Goal: Information Seeking & Learning: Learn about a topic

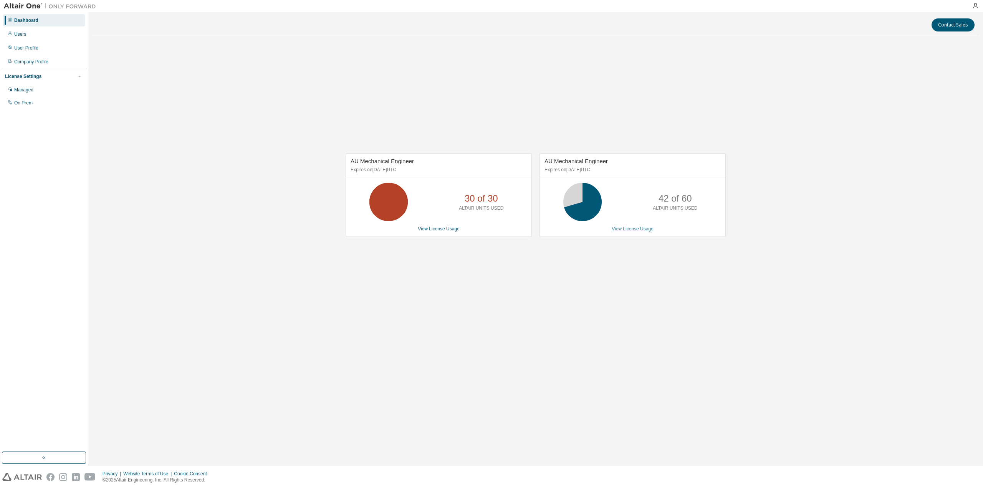
click at [629, 230] on link "View License Usage" at bounding box center [633, 228] width 42 height 5
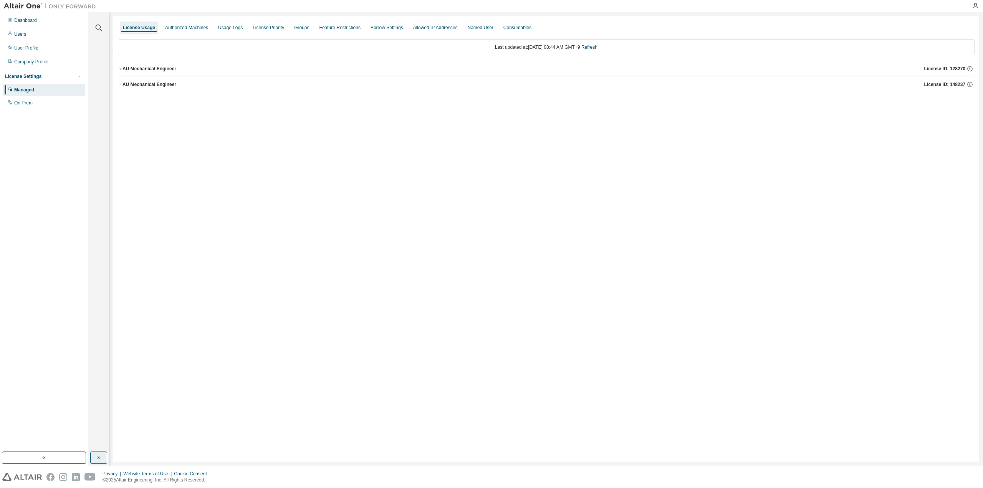
click at [98, 457] on icon "button" at bounding box center [99, 457] width 2 height 3
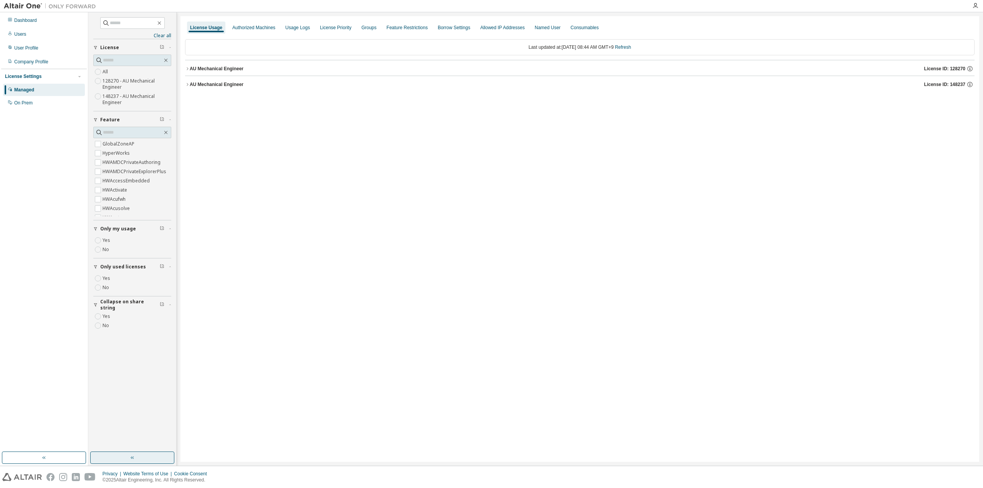
click at [137, 457] on button "button" at bounding box center [132, 457] width 84 height 12
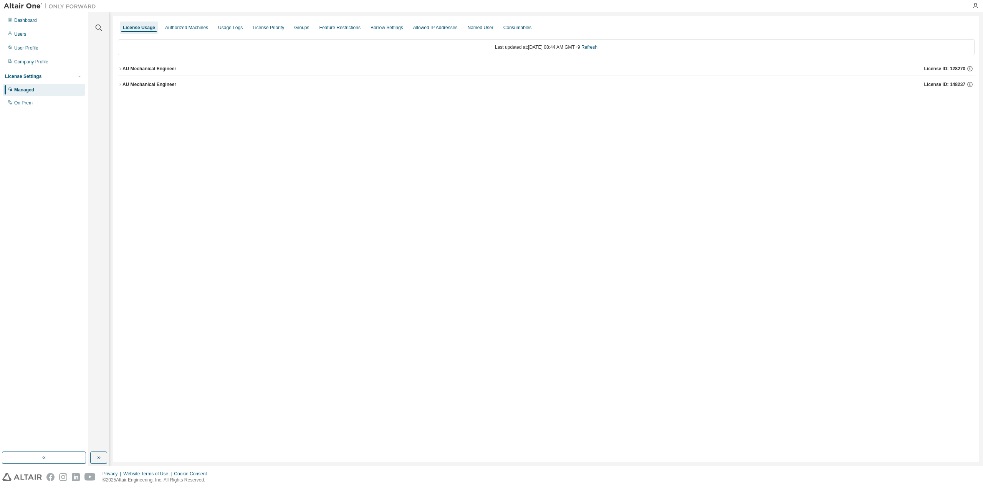
click at [149, 81] on div "AU Mechanical Engineer" at bounding box center [149, 84] width 54 height 6
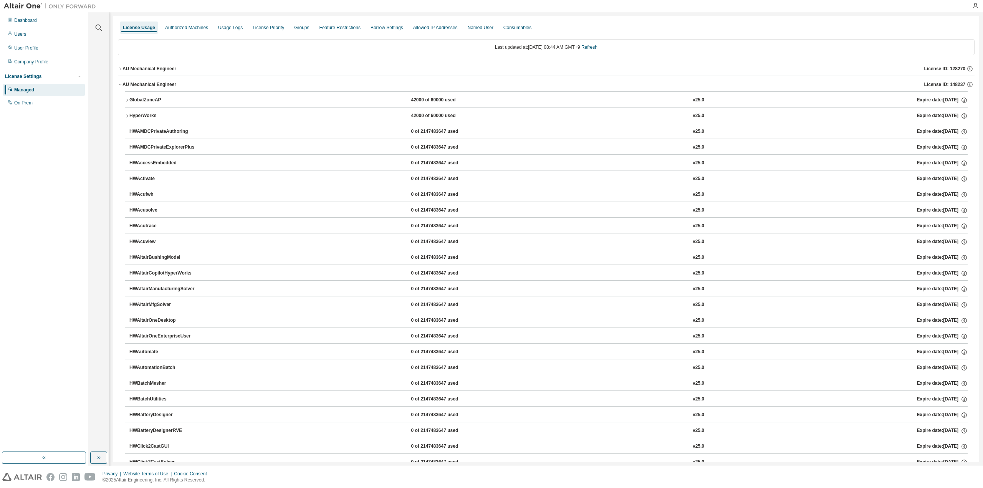
click at [144, 81] on div "AU Mechanical Engineer" at bounding box center [149, 84] width 54 height 6
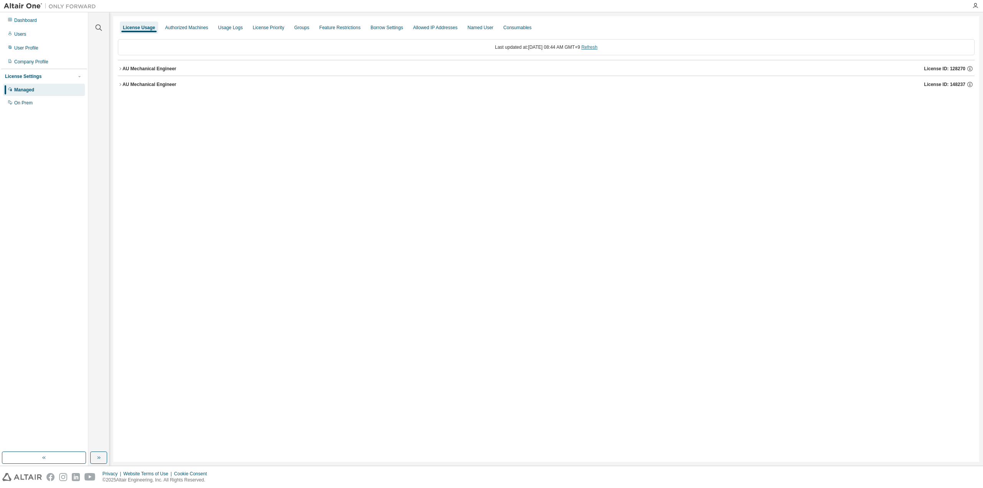
click at [594, 48] on link "Refresh" at bounding box center [589, 47] width 16 height 5
click at [149, 86] on div "AU Mechanical Engineer" at bounding box center [149, 84] width 54 height 6
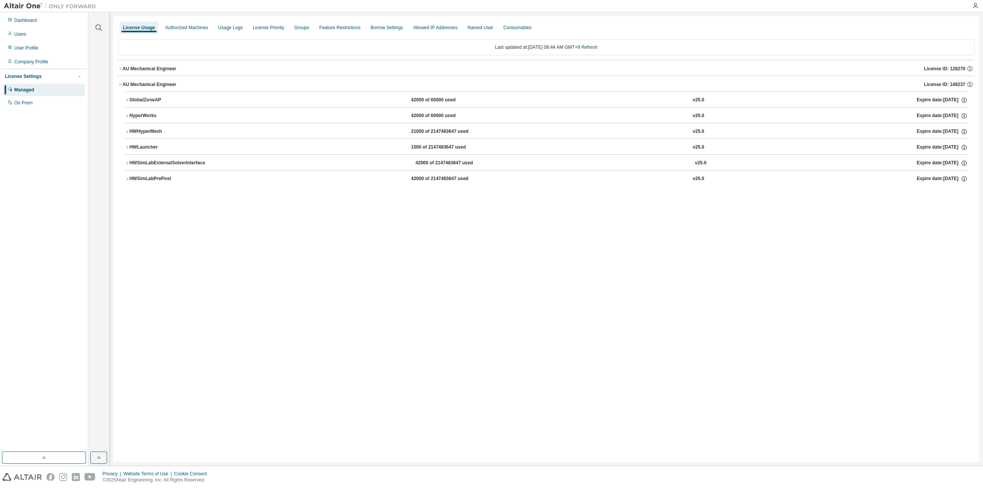
click at [150, 67] on div "AU Mechanical Engineer" at bounding box center [149, 69] width 54 height 6
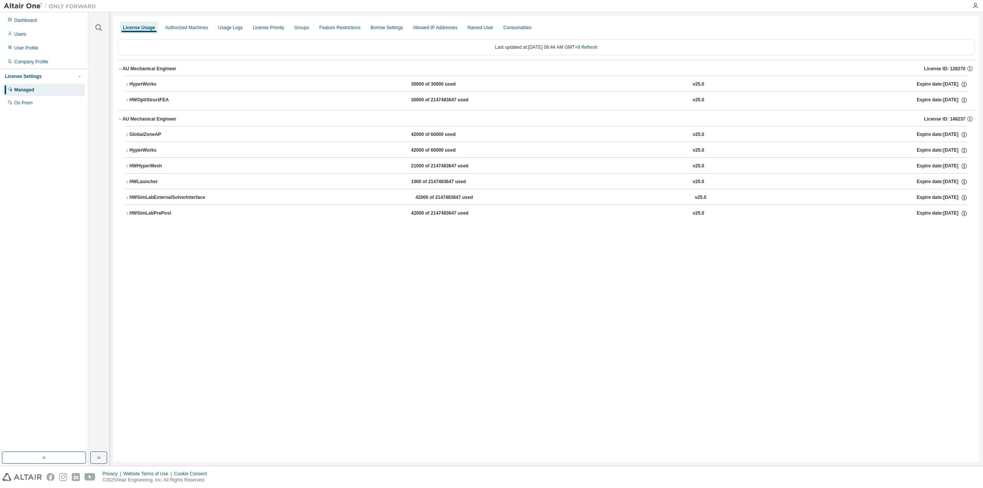
click at [143, 134] on div "GlobalZoneAP" at bounding box center [163, 134] width 69 height 7
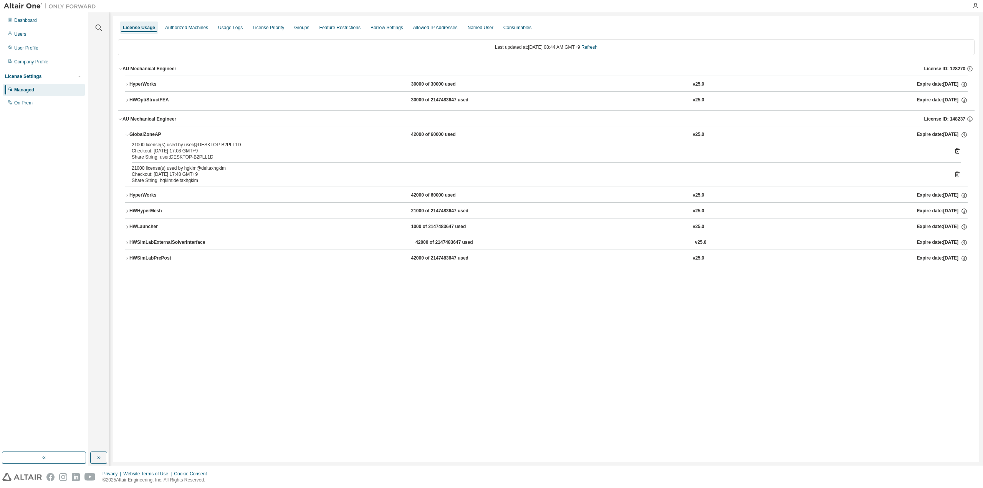
click at [316, 315] on div "License Usage Authorized Machines Usage Logs License Priority Groups Feature Re…" at bounding box center [546, 239] width 866 height 446
drag, startPoint x: 166, startPoint y: 146, endPoint x: 223, endPoint y: 180, distance: 66.6
click at [223, 180] on div "21000 license(s) used by user@DESKTOP-B2PLL1D Checkout: 2025-09-01 17:08 GMT+9 …" at bounding box center [546, 164] width 843 height 45
click at [223, 180] on div "Share String: hgkim:deltaxhgkim" at bounding box center [537, 180] width 810 height 6
drag, startPoint x: 223, startPoint y: 180, endPoint x: 133, endPoint y: 146, distance: 96.6
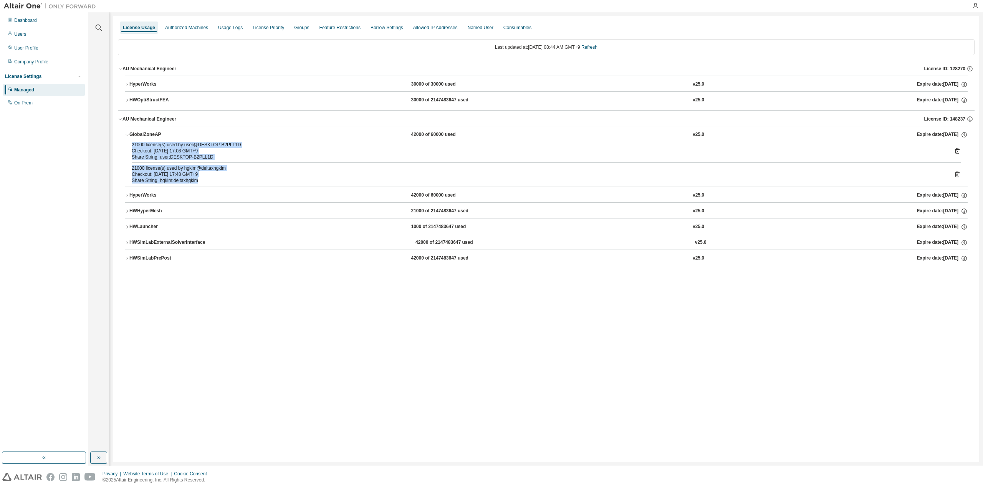
click at [133, 146] on div "21000 license(s) used by user@DESKTOP-B2PLL1D Checkout: 2025-09-01 17:08 GMT+9 …" at bounding box center [546, 164] width 843 height 45
click at [133, 146] on div "21000 license(s) used by user@DESKTOP-B2PLL1D" at bounding box center [537, 145] width 810 height 6
drag, startPoint x: 135, startPoint y: 146, endPoint x: 219, endPoint y: 182, distance: 92.0
click at [219, 182] on div "21000 license(s) used by user@DESKTOP-B2PLL1D Checkout: 2025-09-01 17:08 GMT+9 …" at bounding box center [546, 164] width 843 height 45
click at [219, 182] on div "Share String: hgkim:deltaxhgkim" at bounding box center [537, 180] width 810 height 6
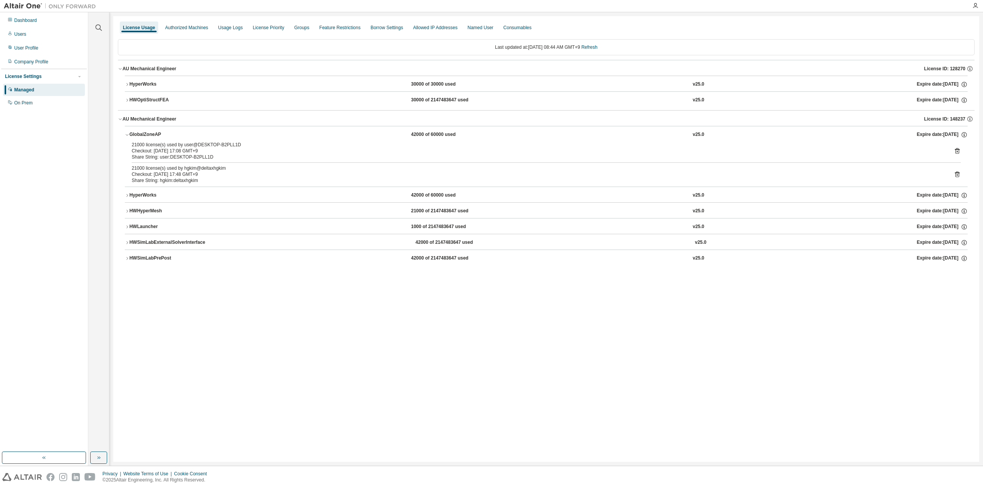
click at [219, 182] on div "Share String: hgkim:deltaxhgkim" at bounding box center [537, 180] width 810 height 6
click at [228, 177] on div "Share String: hgkim:deltaxhgkim" at bounding box center [537, 180] width 810 height 6
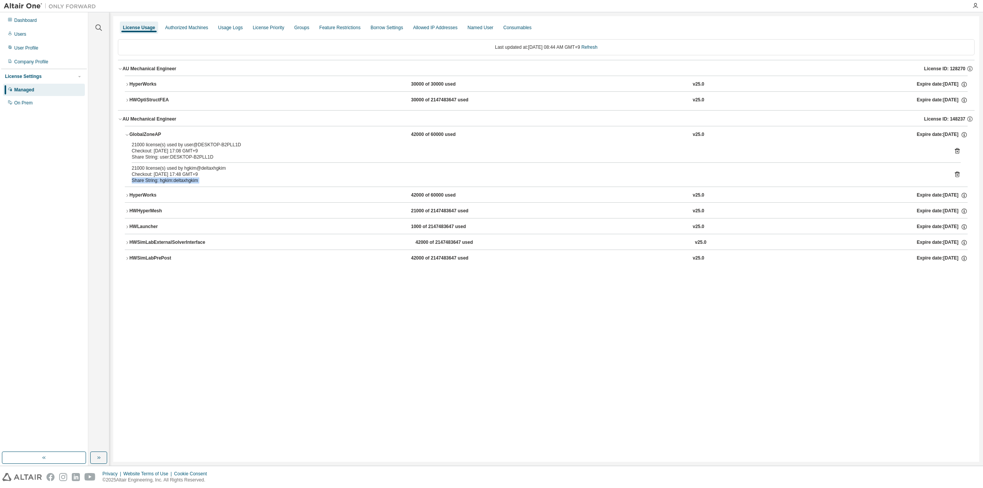
click at [228, 177] on div "Share String: hgkim:deltaxhgkim" at bounding box center [537, 180] width 810 height 6
click at [234, 174] on div "Checkout: 2025-09-01 17:48 GMT+9" at bounding box center [537, 174] width 810 height 6
click at [266, 182] on div "Share String: hgkim:deltaxhgkim" at bounding box center [537, 180] width 810 height 6
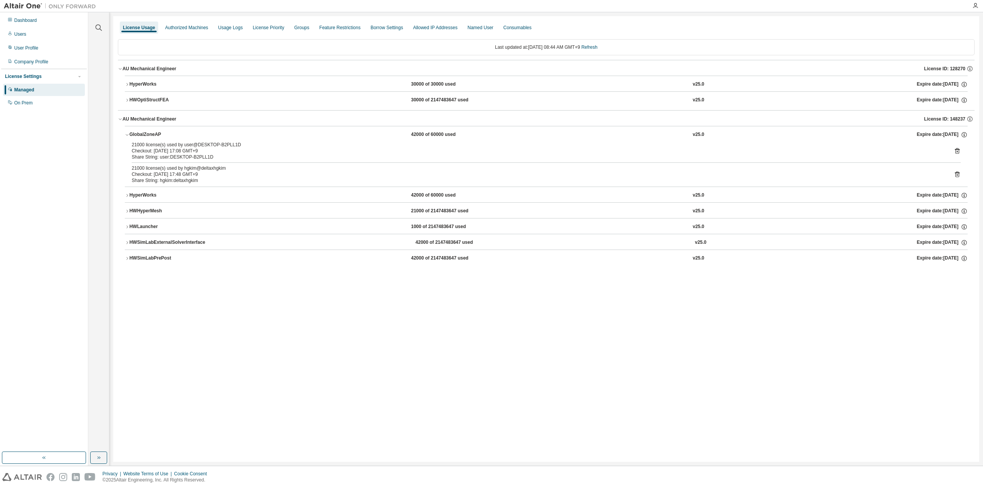
click at [144, 246] on button "HWSimLabExternalSolverInterface 42000 of 2147483647 used v25.0 Expire date: 202…" at bounding box center [546, 242] width 843 height 17
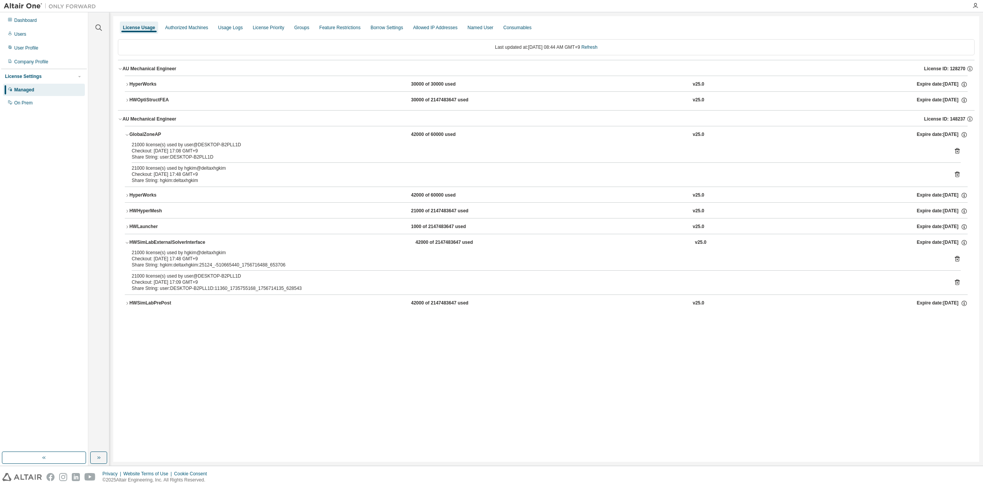
click at [143, 245] on button "HWSimLabExternalSolverInterface 42000 of 2147483647 used v25.0 Expire date: 202…" at bounding box center [546, 242] width 843 height 17
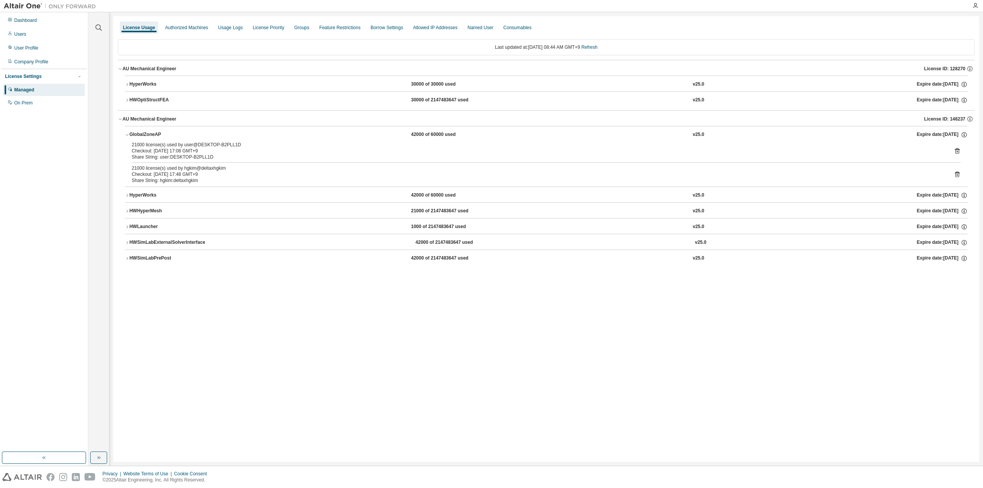
click at [200, 325] on div "License Usage Authorized Machines Usage Logs License Priority Groups Feature Re…" at bounding box center [546, 239] width 866 height 446
click at [630, 344] on div "License Usage Authorized Machines Usage Logs License Priority Groups Feature Re…" at bounding box center [546, 239] width 866 height 446
click at [636, 440] on div "License Usage Authorized Machines Usage Logs License Priority Groups Feature Re…" at bounding box center [546, 239] width 866 height 446
click at [514, 331] on div "License Usage Authorized Machines Usage Logs License Priority Groups Feature Re…" at bounding box center [546, 239] width 866 height 446
click at [597, 45] on link "Refresh" at bounding box center [589, 47] width 16 height 5
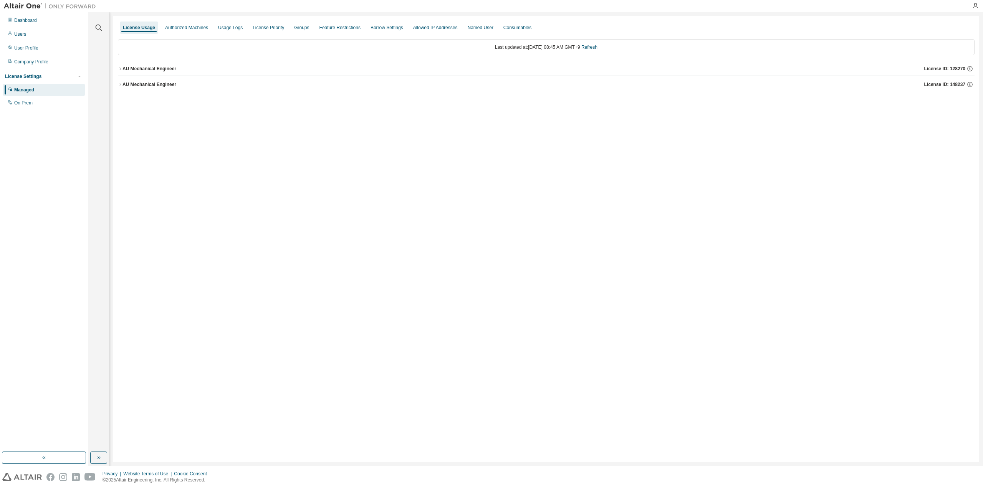
click at [173, 83] on div "AU Mechanical Engineer" at bounding box center [149, 84] width 54 height 6
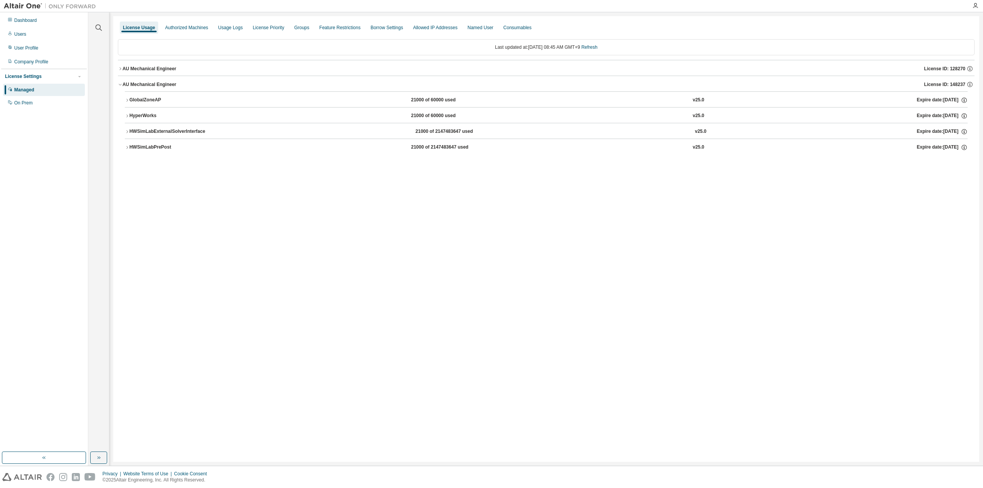
click at [139, 103] on div "GlobalZoneAP" at bounding box center [163, 100] width 69 height 7
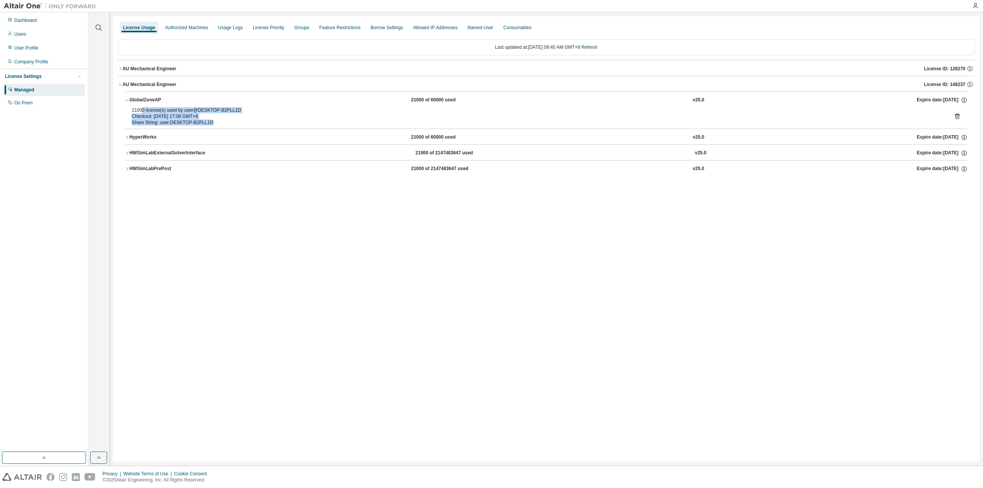
drag, startPoint x: 141, startPoint y: 109, endPoint x: 215, endPoint y: 120, distance: 75.0
click at [215, 120] on div "21000 license(s) used by user@DESKTOP-B2PLL1D Checkout: 2025-09-01 17:08 GMT+9 …" at bounding box center [537, 116] width 810 height 18
click at [215, 120] on div "Share String: user:DESKTOP-B2PLL1D" at bounding box center [537, 122] width 810 height 6
drag, startPoint x: 217, startPoint y: 121, endPoint x: 129, endPoint y: 112, distance: 87.6
click at [129, 112] on div "21000 license(s) used by user@DESKTOP-B2PLL1D Checkout: 2025-09-01 17:08 GMT+9 …" at bounding box center [546, 117] width 843 height 21
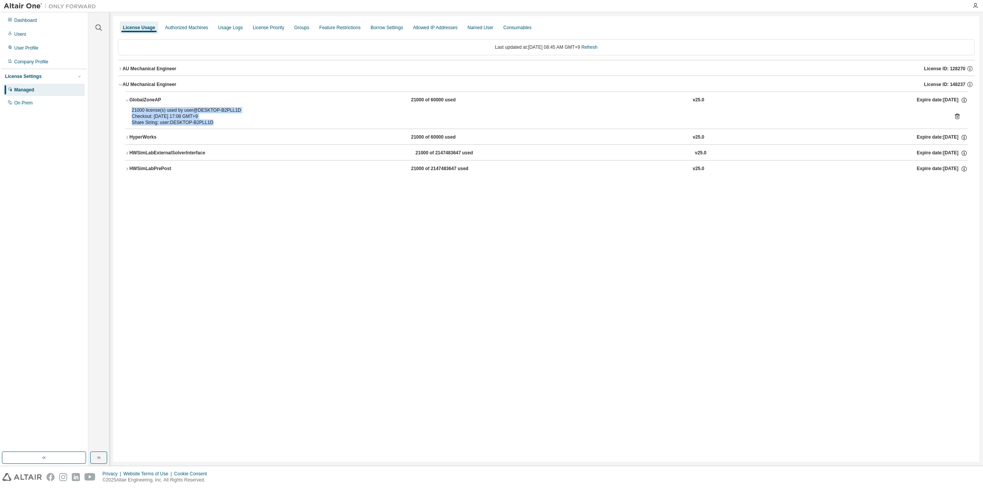
click at [142, 112] on div "21000 license(s) used by user@DESKTOP-B2PLL1D" at bounding box center [537, 110] width 810 height 6
drag, startPoint x: 144, startPoint y: 109, endPoint x: 226, endPoint y: 122, distance: 83.2
click at [226, 122] on div "21000 license(s) used by user@DESKTOP-B2PLL1D Checkout: 2025-09-01 17:08 GMT+9 …" at bounding box center [537, 116] width 810 height 18
click at [226, 122] on div "Share String: user:DESKTOP-B2PLL1D" at bounding box center [537, 122] width 810 height 6
drag, startPoint x: 225, startPoint y: 122, endPoint x: 130, endPoint y: 108, distance: 95.9
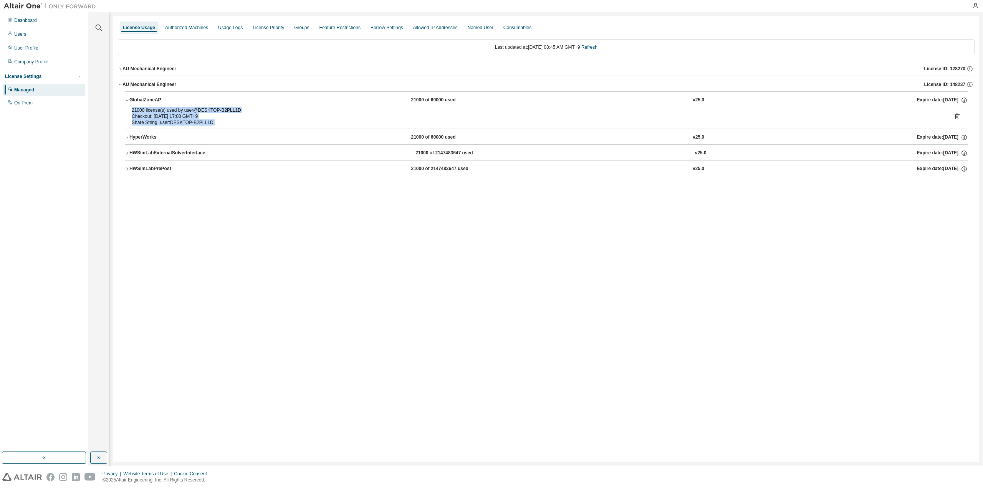
click at [130, 108] on div "21000 license(s) used by user@DESKTOP-B2PLL1D Checkout: 2025-09-01 17:08 GMT+9 …" at bounding box center [546, 117] width 843 height 21
click at [137, 111] on div "21000 license(s) used by user@DESKTOP-B2PLL1D" at bounding box center [537, 110] width 810 height 6
drag, startPoint x: 137, startPoint y: 111, endPoint x: 238, endPoint y: 110, distance: 101.3
click at [238, 110] on div "21000 license(s) used by user@DESKTOP-B2PLL1D" at bounding box center [537, 110] width 810 height 6
click at [235, 200] on div "License Usage Authorized Machines Usage Logs License Priority Groups Feature Re…" at bounding box center [546, 239] width 866 height 446
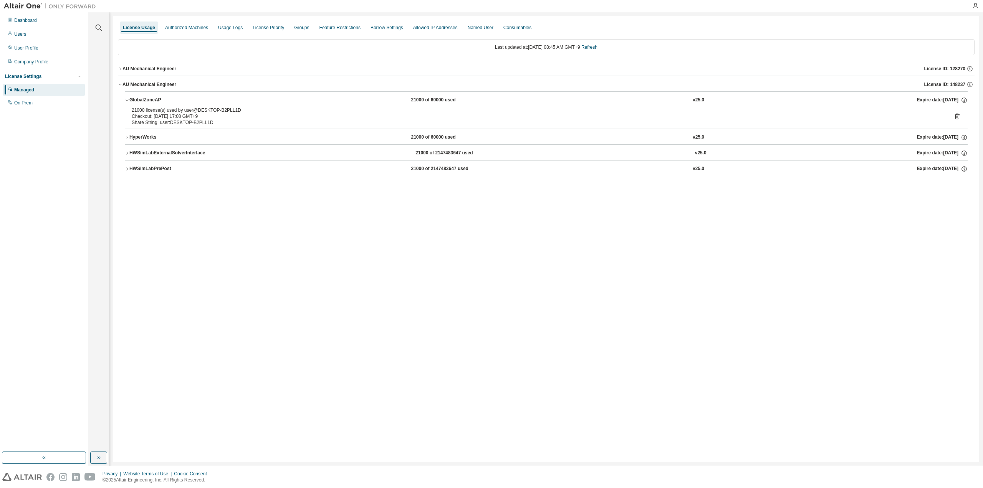
click at [177, 166] on div "HWSimLabPrePost" at bounding box center [163, 168] width 69 height 7
click at [175, 151] on div "HWSimLabExternalSolverInterface" at bounding box center [167, 153] width 76 height 7
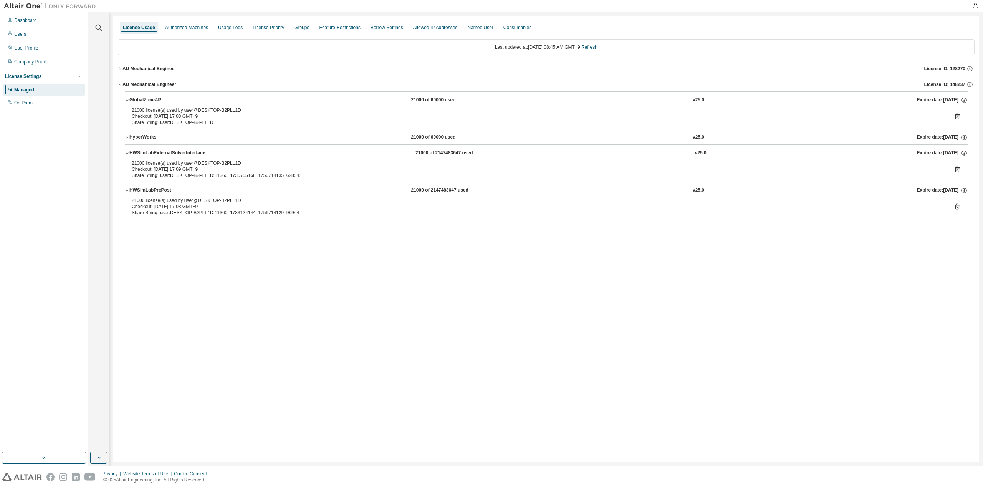
click at [173, 143] on button "HyperWorks 21000 of 60000 used v25.0 Expire date: 2025-11-18" at bounding box center [546, 137] width 843 height 17
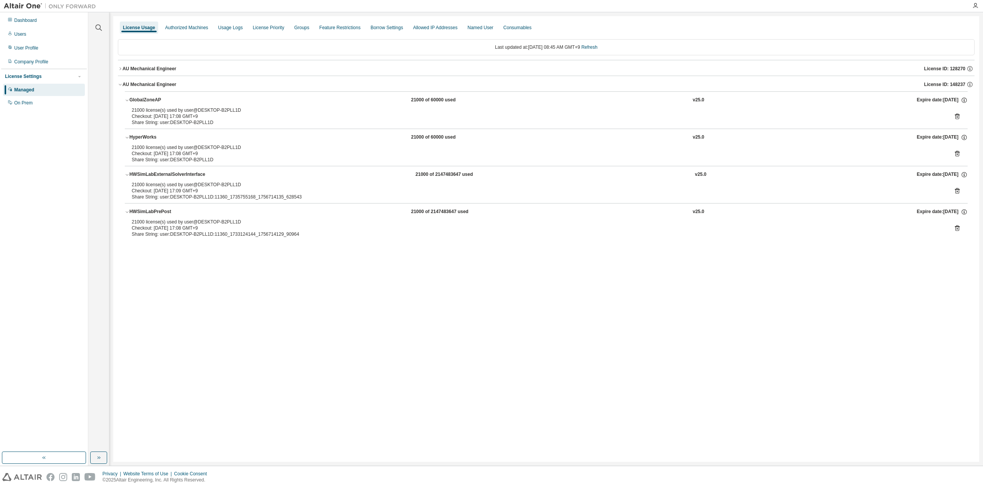
drag, startPoint x: 215, startPoint y: 107, endPoint x: 252, endPoint y: 112, distance: 37.3
click at [252, 112] on div "21000 license(s) used by user@DESKTOP-B2PLL1D Checkout: 2025-09-01 17:08 GMT+9" at bounding box center [537, 113] width 810 height 12
click at [252, 113] on div "Checkout: 2025-09-01 17:08 GMT+9" at bounding box center [537, 116] width 810 height 6
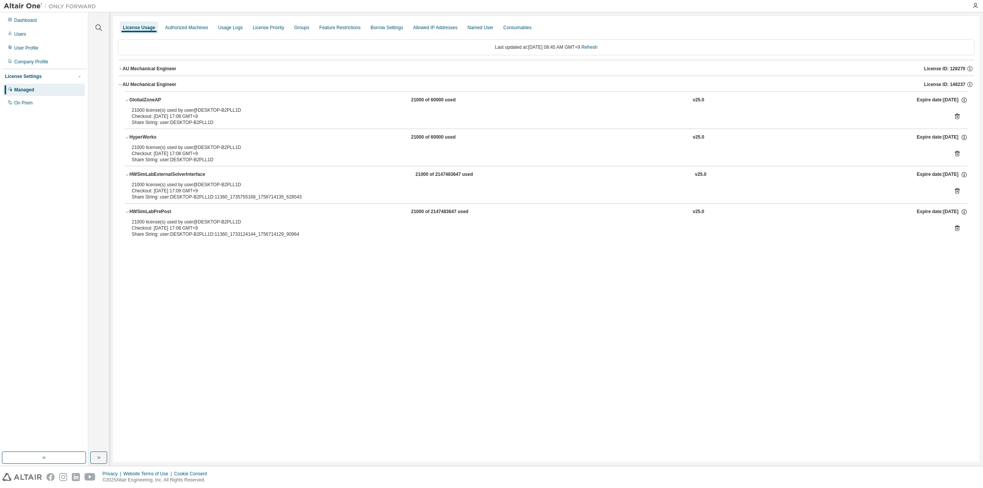
click at [260, 108] on div "21000 license(s) used by user@DESKTOP-B2PLL1D" at bounding box center [537, 110] width 810 height 6
click at [254, 117] on div "Checkout: 2025-09-01 17:08 GMT+9" at bounding box center [537, 116] width 810 height 6
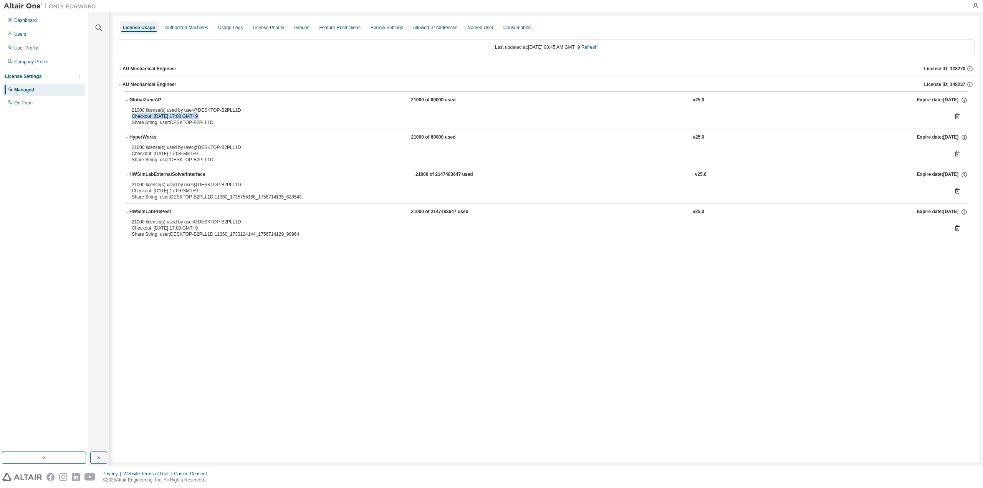
click at [254, 117] on div "Checkout: 2025-09-01 17:08 GMT+9" at bounding box center [537, 116] width 810 height 6
click at [244, 124] on div "Share String: user:DESKTOP-B2PLL1D" at bounding box center [537, 122] width 810 height 6
click at [244, 119] on div "Share String: user:DESKTOP-B2PLL1D" at bounding box center [537, 122] width 810 height 6
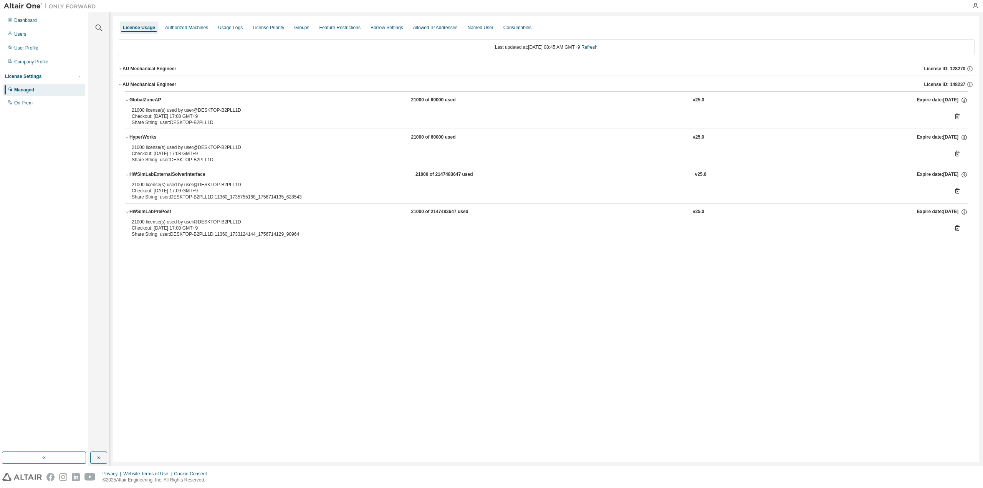
click at [246, 110] on div "21000 license(s) used by user@DESKTOP-B2PLL1D" at bounding box center [537, 110] width 810 height 6
click at [244, 112] on div "21000 license(s) used by user@DESKTOP-B2PLL1D" at bounding box center [537, 110] width 810 height 6
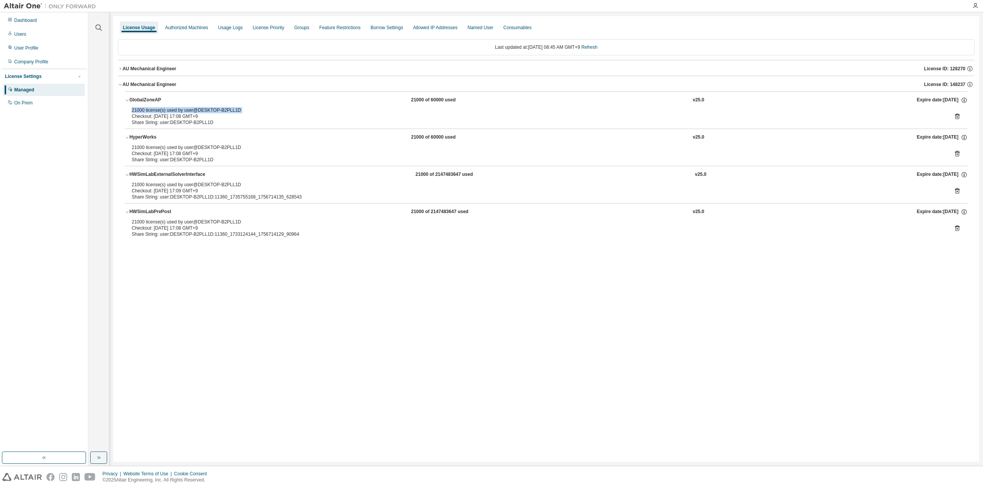
click at [244, 112] on div "21000 license(s) used by user@DESKTOP-B2PLL1D" at bounding box center [537, 110] width 810 height 6
click at [255, 112] on div "21000 license(s) used by user@DESKTOP-B2PLL1D" at bounding box center [537, 110] width 810 height 6
click at [255, 113] on div "Checkout: 2025-09-01 17:08 GMT+9" at bounding box center [537, 116] width 810 height 6
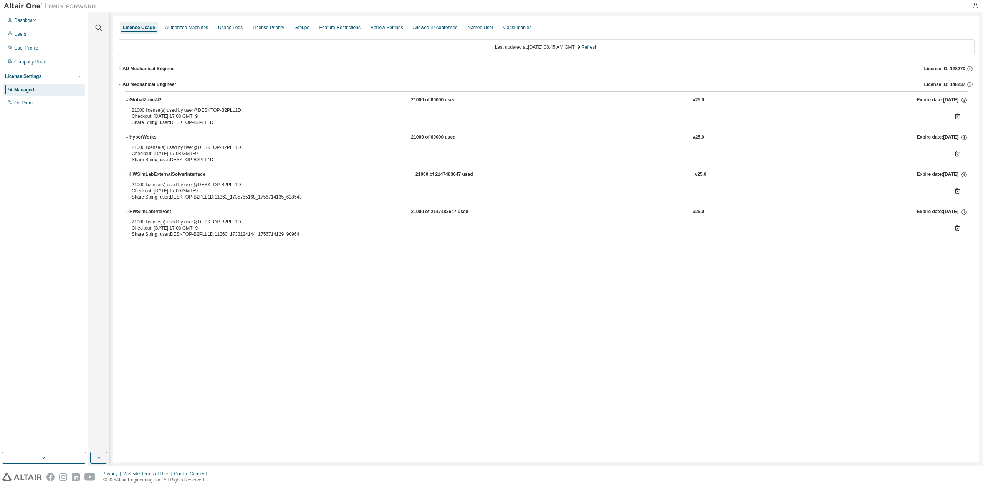
click at [255, 113] on div "Checkout: 2025-09-01 17:08 GMT+9" at bounding box center [537, 116] width 810 height 6
click at [250, 124] on div "Share String: user:DESKTOP-B2PLL1D" at bounding box center [537, 122] width 810 height 6
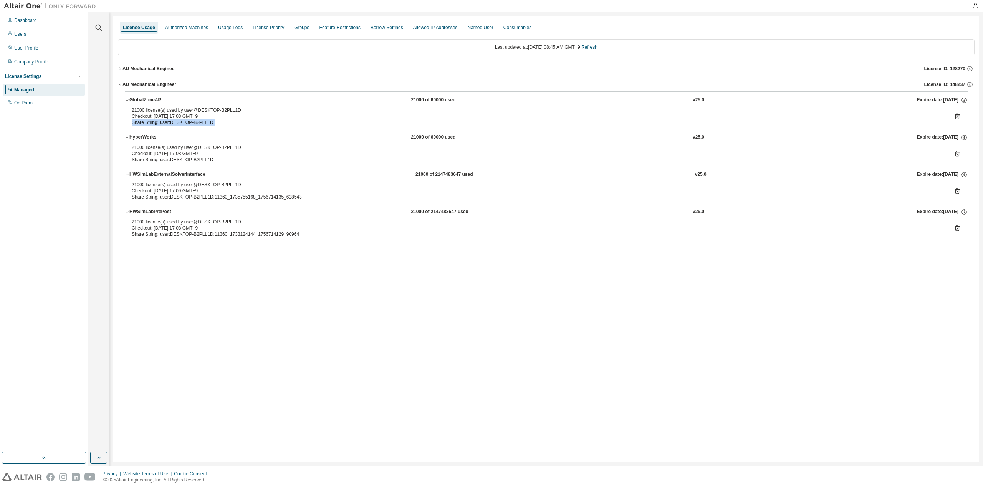
click at [251, 124] on div "Share String: user:DESKTOP-B2PLL1D" at bounding box center [537, 122] width 810 height 6
click at [507, 312] on div "License Usage Authorized Machines Usage Logs License Priority Groups Feature Re…" at bounding box center [546, 239] width 866 height 446
click at [451, 367] on div "License Usage Authorized Machines Usage Logs License Priority Groups Feature Re…" at bounding box center [546, 239] width 866 height 446
click at [802, 442] on div "License Usage Authorized Machines Usage Logs License Priority Groups Feature Re…" at bounding box center [546, 239] width 866 height 446
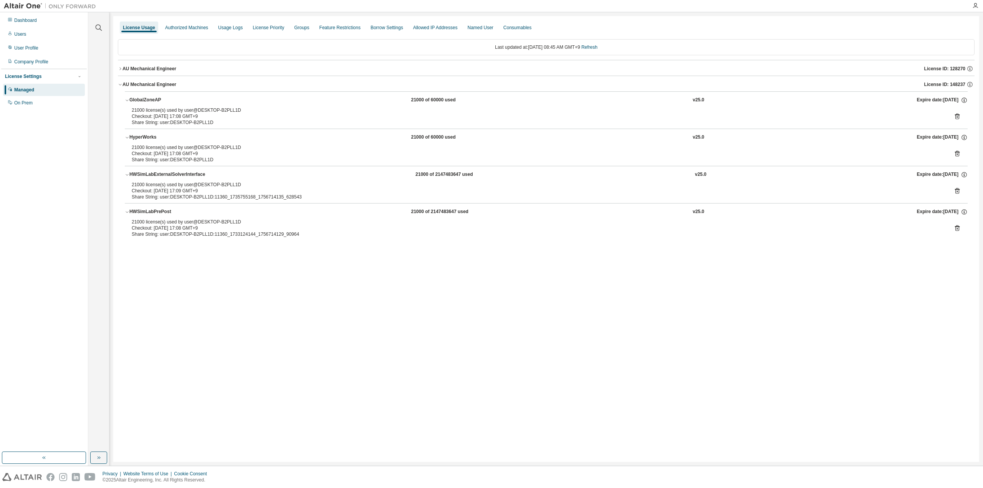
click at [423, 352] on div "License Usage Authorized Machines Usage Logs License Priority Groups Feature Re…" at bounding box center [546, 239] width 866 height 446
click at [138, 71] on div "AU Mechanical Engineer" at bounding box center [149, 69] width 54 height 6
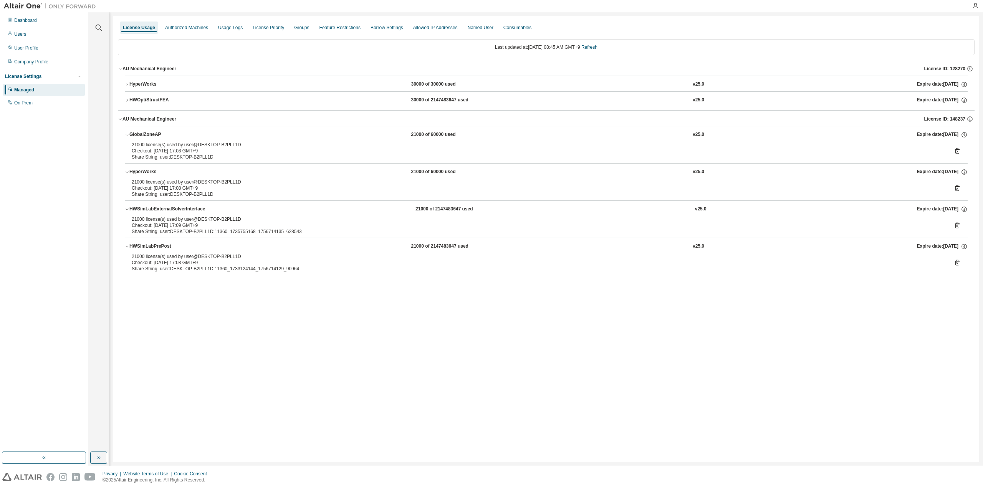
click at [134, 99] on div "HWOptiStructFEA" at bounding box center [163, 100] width 69 height 7
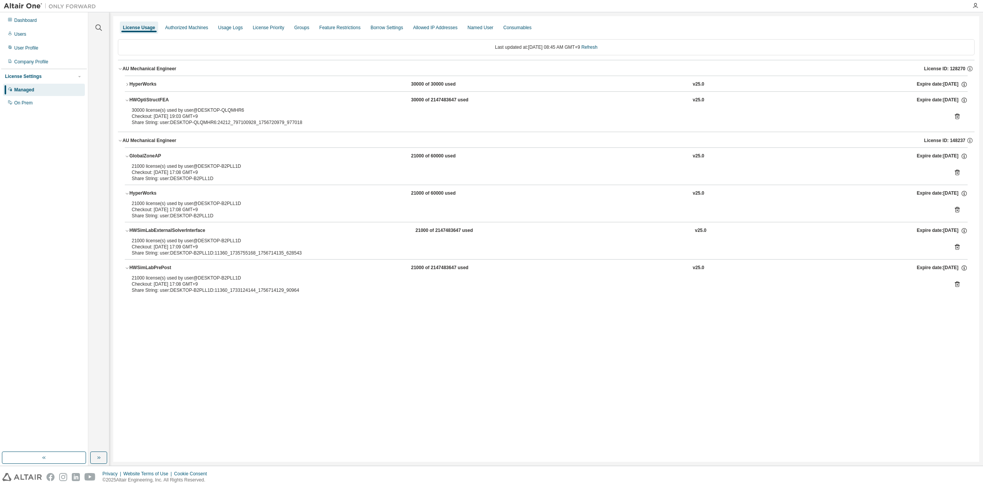
click at [134, 99] on div "HWOptiStructFEA" at bounding box center [163, 100] width 69 height 7
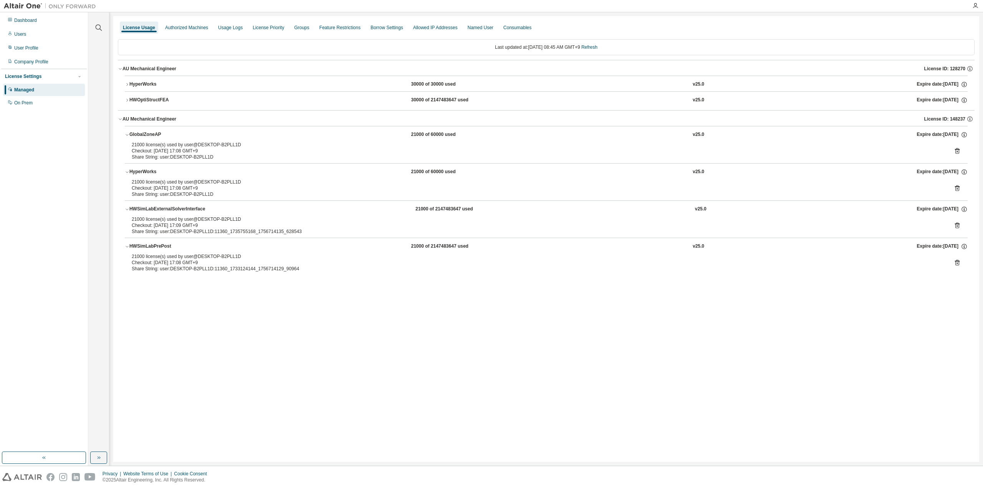
click at [149, 66] on div "AU Mechanical Engineer" at bounding box center [149, 69] width 54 height 6
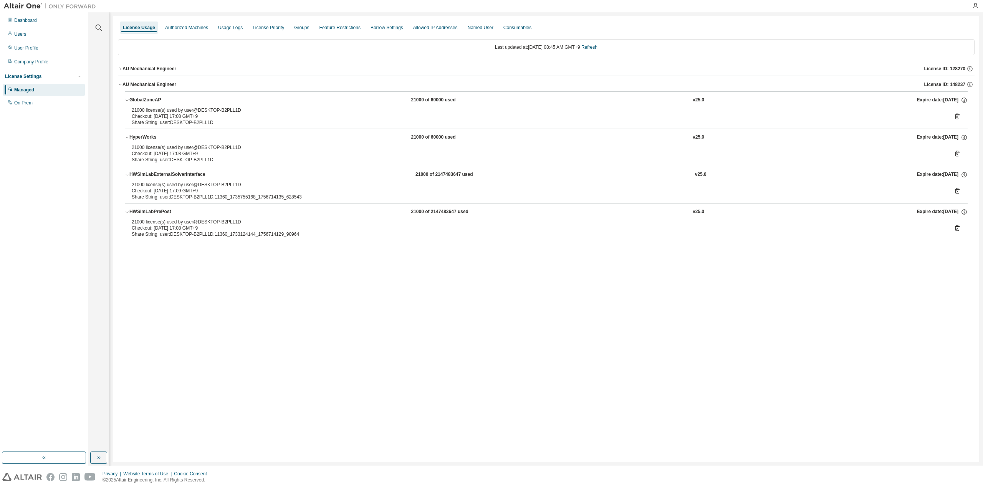
click at [543, 375] on div "License Usage Authorized Machines Usage Logs License Priority Groups Feature Re…" at bounding box center [546, 239] width 866 height 446
click at [602, 42] on div "Last updated at: Tue 2025-09-02 08:45 AM GMT+9 Refresh" at bounding box center [546, 47] width 856 height 16
click at [596, 49] on link "Refresh" at bounding box center [589, 47] width 16 height 5
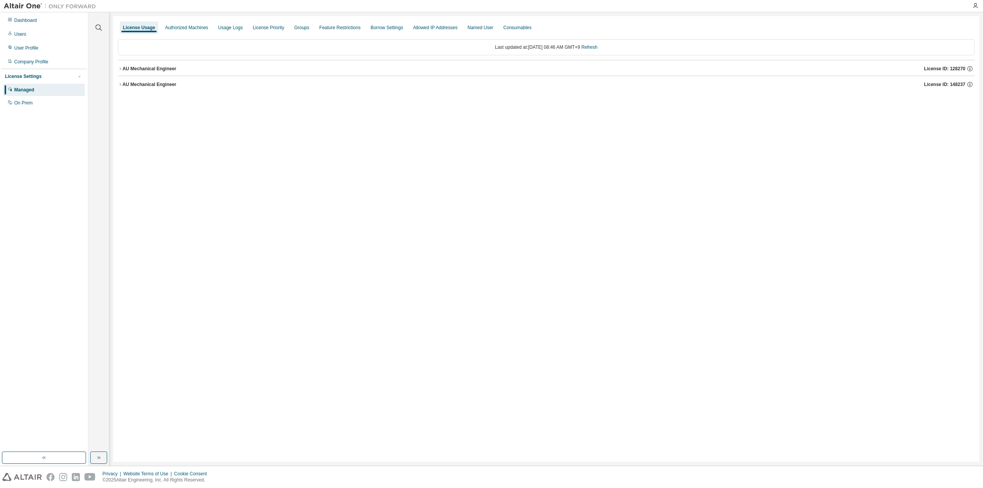
click at [151, 80] on button "AU Mechanical Engineer License ID: 148237" at bounding box center [546, 84] width 856 height 17
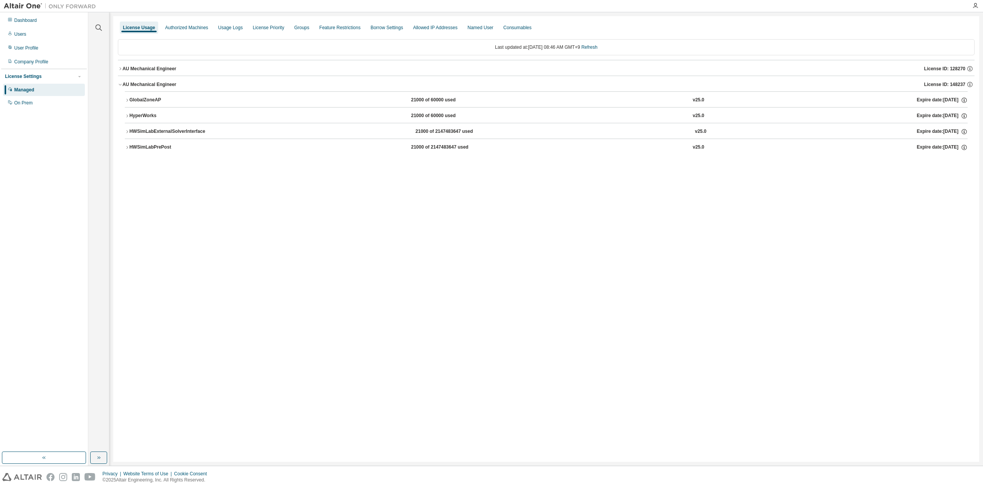
click at [144, 100] on div "GlobalZoneAP" at bounding box center [163, 100] width 69 height 7
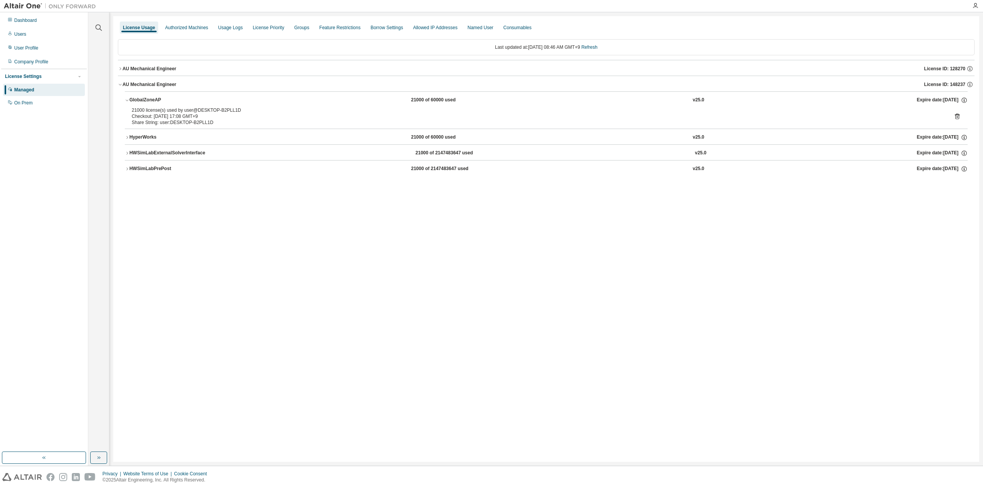
click at [160, 152] on div "HWSimLabExternalSolverInterface" at bounding box center [167, 153] width 76 height 7
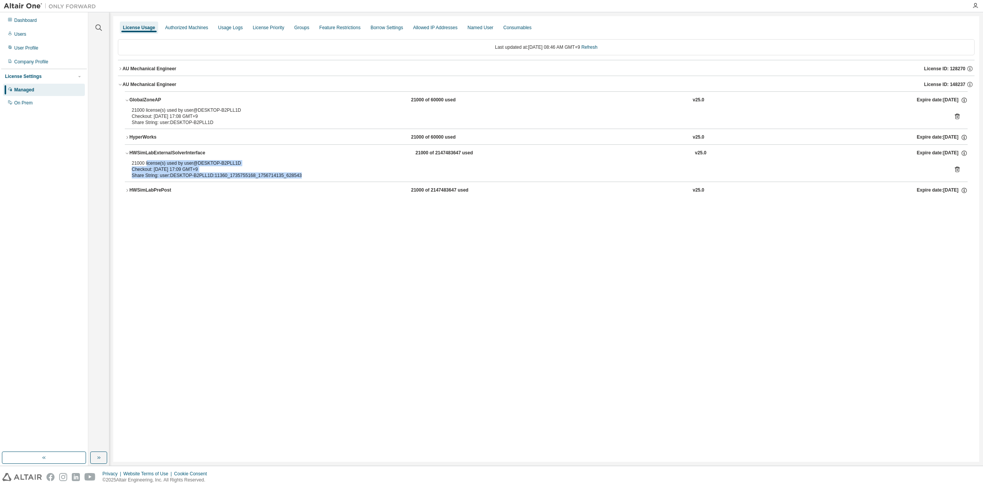
drag, startPoint x: 147, startPoint y: 162, endPoint x: 303, endPoint y: 174, distance: 157.1
click at [303, 174] on div "21000 license(s) used by user@DESKTOP-B2PLL1D Checkout: 2025-09-01 17:09 GMT+9 …" at bounding box center [537, 169] width 810 height 18
click at [315, 251] on div "License Usage Authorized Machines Usage Logs License Priority Groups Feature Re…" at bounding box center [546, 239] width 866 height 446
click at [957, 167] on icon at bounding box center [957, 170] width 5 height 6
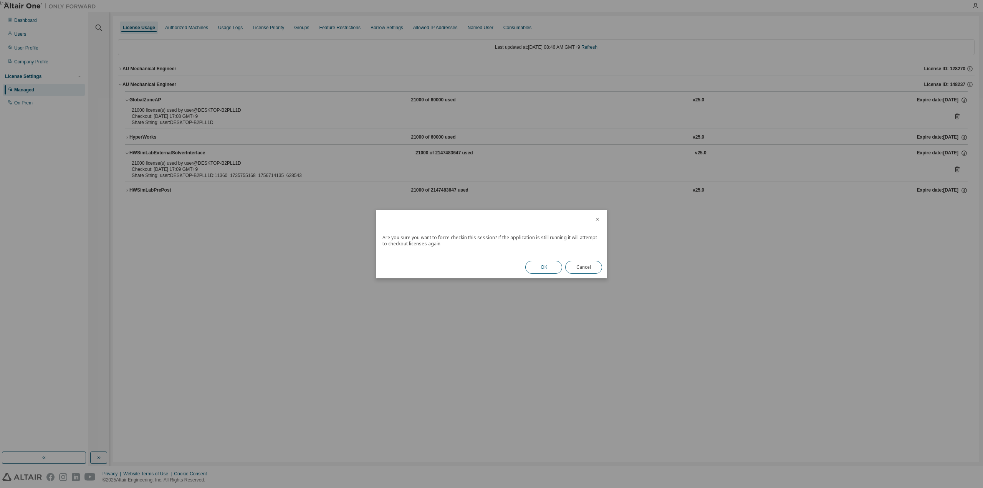
click at [541, 265] on button "OK" at bounding box center [543, 267] width 37 height 13
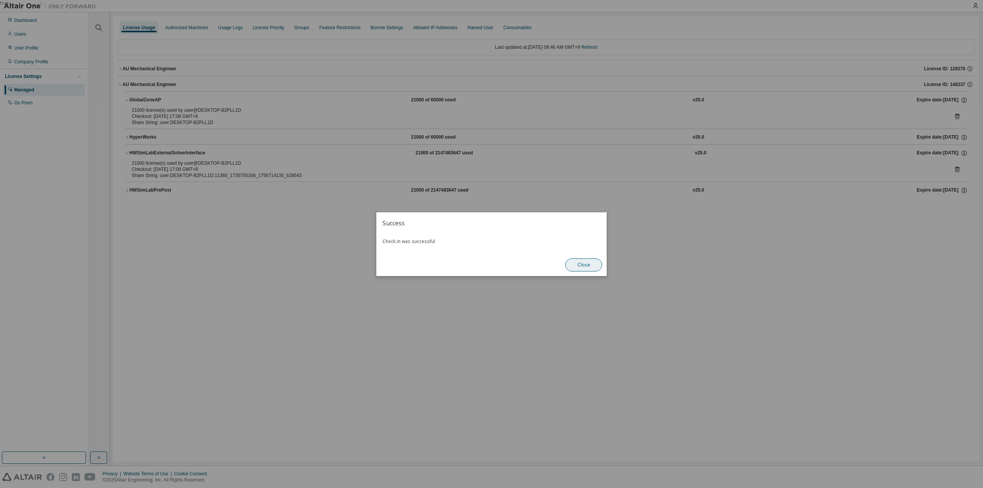
click at [592, 268] on button "Close" at bounding box center [583, 264] width 37 height 13
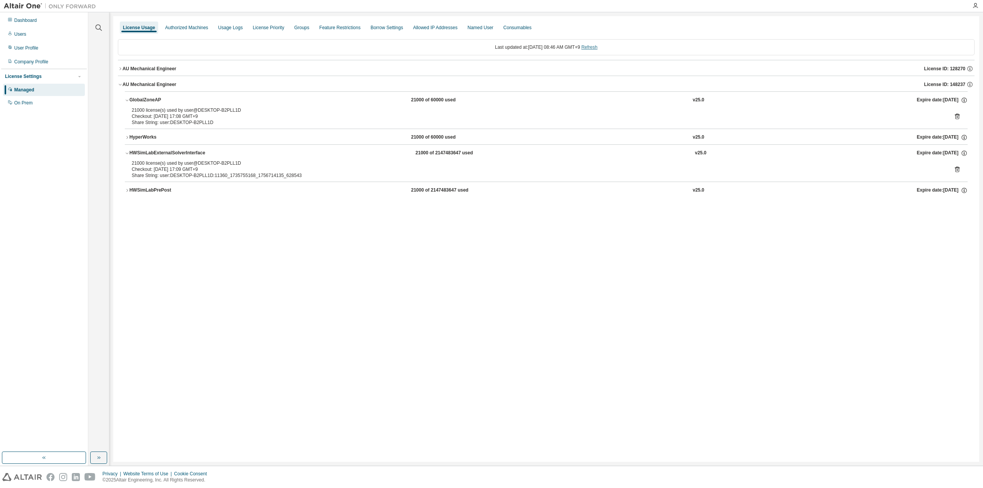
click at [597, 47] on link "Refresh" at bounding box center [589, 47] width 16 height 5
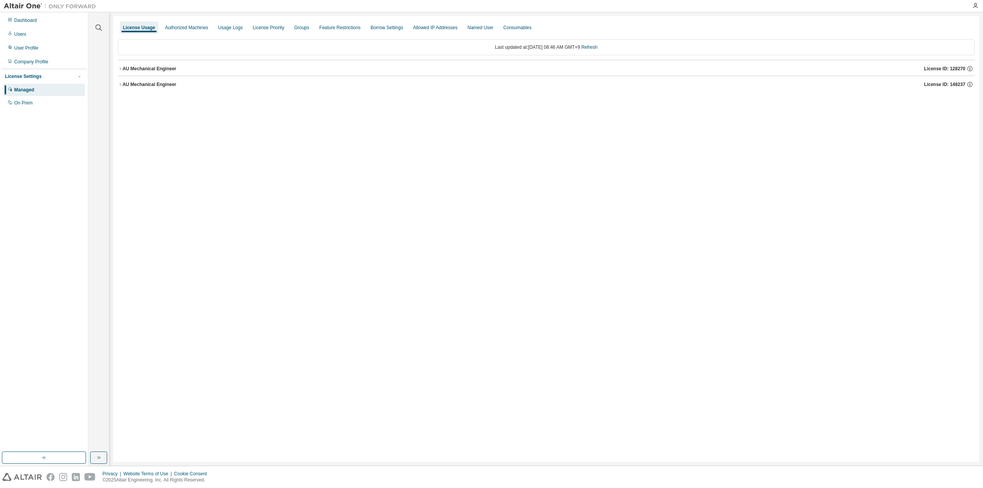
click at [161, 79] on button "AU Mechanical Engineer License ID: 148237" at bounding box center [546, 84] width 856 height 17
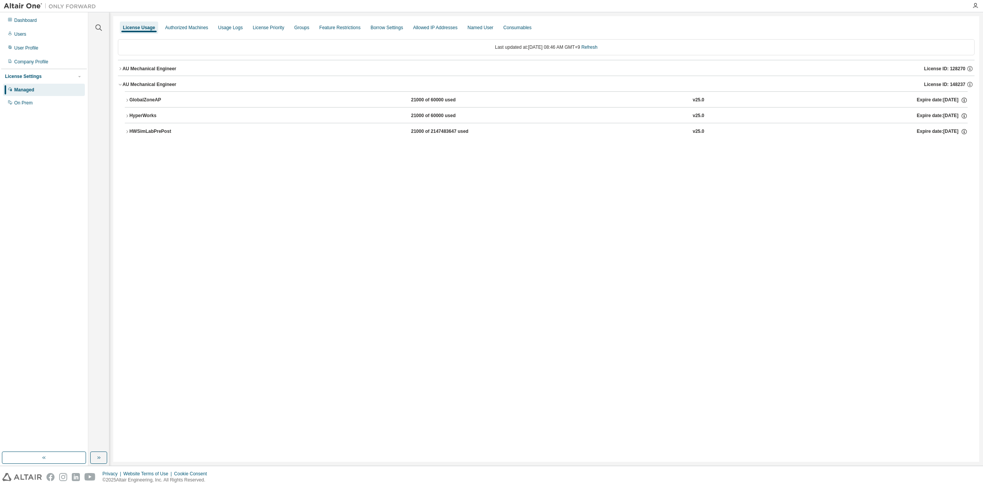
click at [153, 64] on button "AU Mechanical Engineer License ID: 128270" at bounding box center [546, 68] width 856 height 17
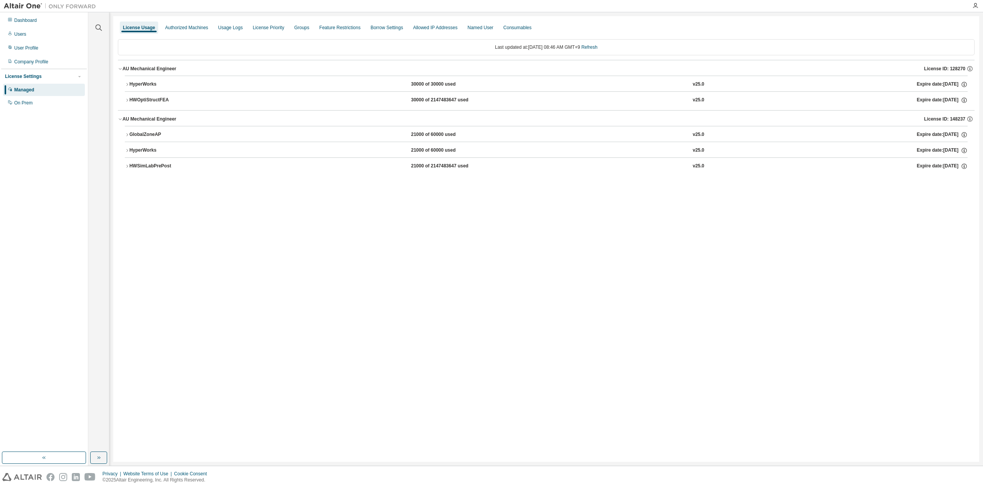
click at [139, 127] on button "GlobalZoneAP 21000 of 60000 used v25.0 Expire date: 2025-11-18" at bounding box center [546, 134] width 843 height 17
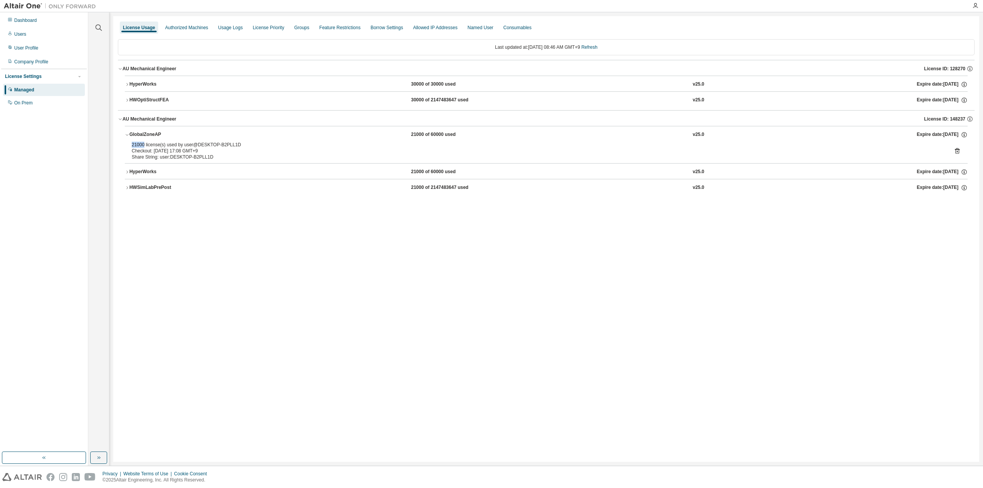
drag, startPoint x: 132, startPoint y: 145, endPoint x: 144, endPoint y: 145, distance: 11.5
click at [144, 145] on div "21000 license(s) used by user@DESKTOP-B2PLL1D" at bounding box center [537, 145] width 810 height 6
drag, startPoint x: 191, startPoint y: 142, endPoint x: 248, endPoint y: 142, distance: 56.4
click at [248, 142] on div "21000 license(s) used by user@DESKTOP-B2PLL1D" at bounding box center [537, 145] width 810 height 6
click at [234, 155] on div "Share String: user:DESKTOP-B2PLL1D" at bounding box center [537, 157] width 810 height 6
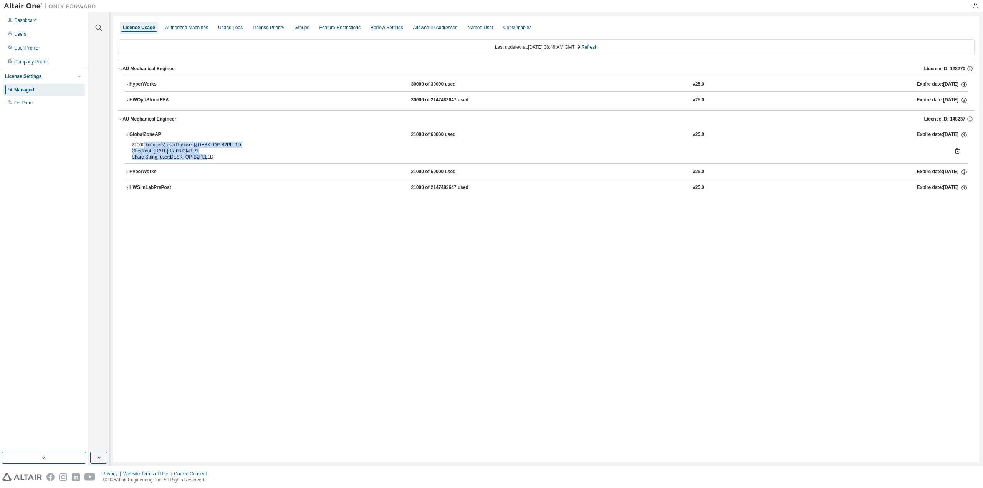
drag, startPoint x: 160, startPoint y: 149, endPoint x: 144, endPoint y: 144, distance: 16.1
click at [144, 144] on div "21000 license(s) used by user@DESKTOP-B2PLL1D Checkout: 2025-09-01 17:08 GMT+9 …" at bounding box center [537, 151] width 810 height 18
click at [144, 144] on div "21000 license(s) used by user@DESKTOP-B2PLL1D" at bounding box center [537, 145] width 810 height 6
drag, startPoint x: 165, startPoint y: 143, endPoint x: 235, endPoint y: 153, distance: 70.6
click at [235, 153] on div "21000 license(s) used by user@DESKTOP-B2PLL1D Checkout: 2025-09-01 17:08 GMT+9 …" at bounding box center [537, 151] width 810 height 18
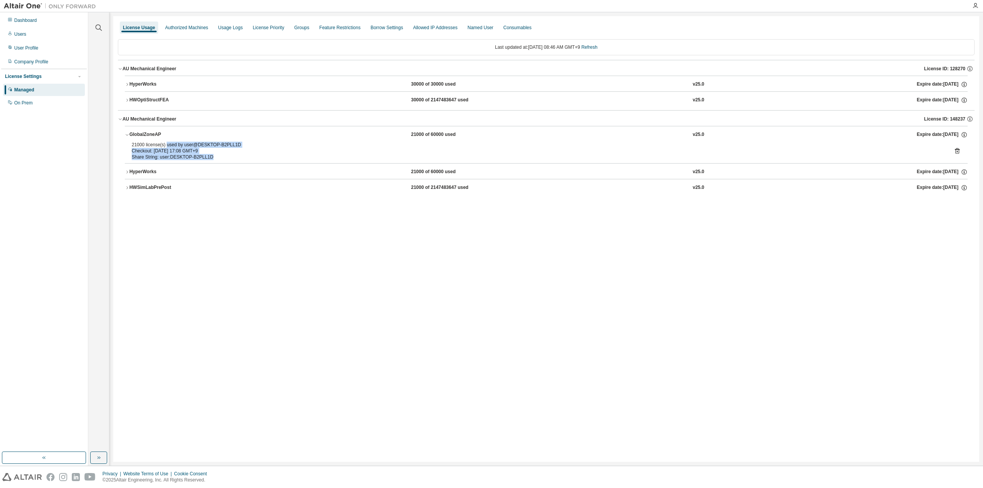
click at [235, 154] on div "Share String: user:DESKTOP-B2PLL1D" at bounding box center [537, 157] width 810 height 6
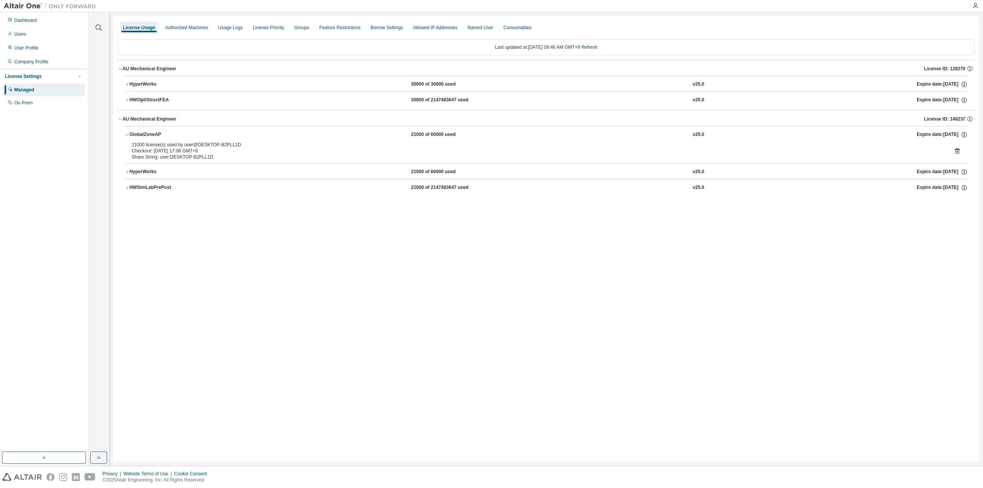
click at [433, 292] on div "License Usage Authorized Machines Usage Logs License Priority Groups Feature Re…" at bounding box center [546, 239] width 866 height 446
click at [955, 149] on icon at bounding box center [957, 151] width 5 height 6
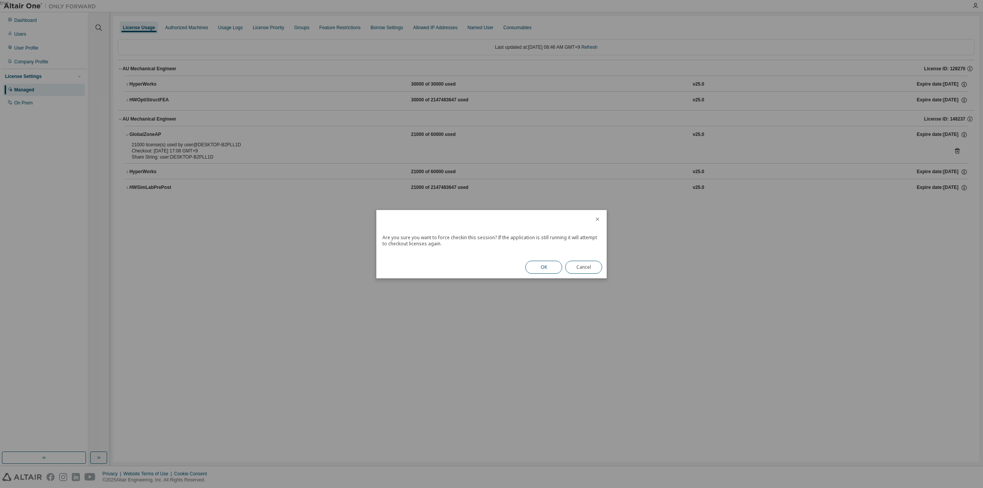
click at [536, 266] on button "OK" at bounding box center [543, 267] width 37 height 13
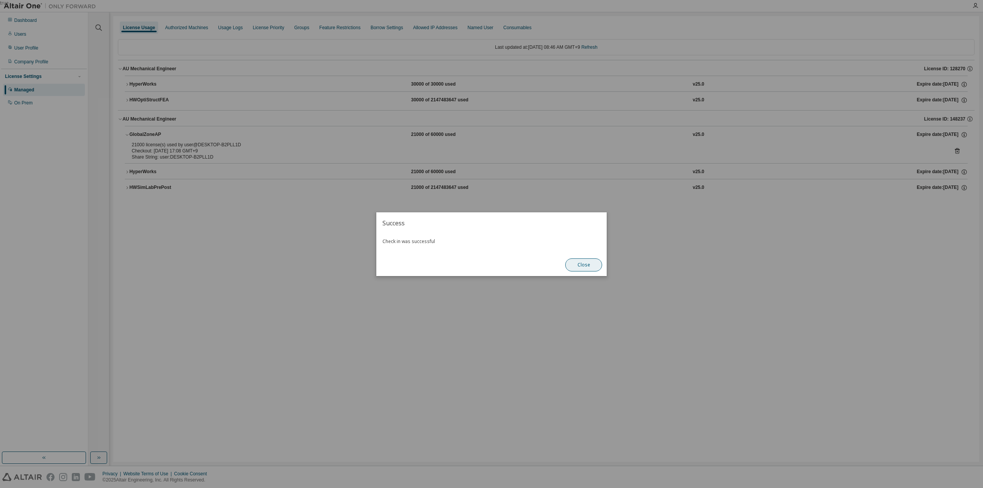
click at [575, 266] on button "Close" at bounding box center [583, 264] width 37 height 13
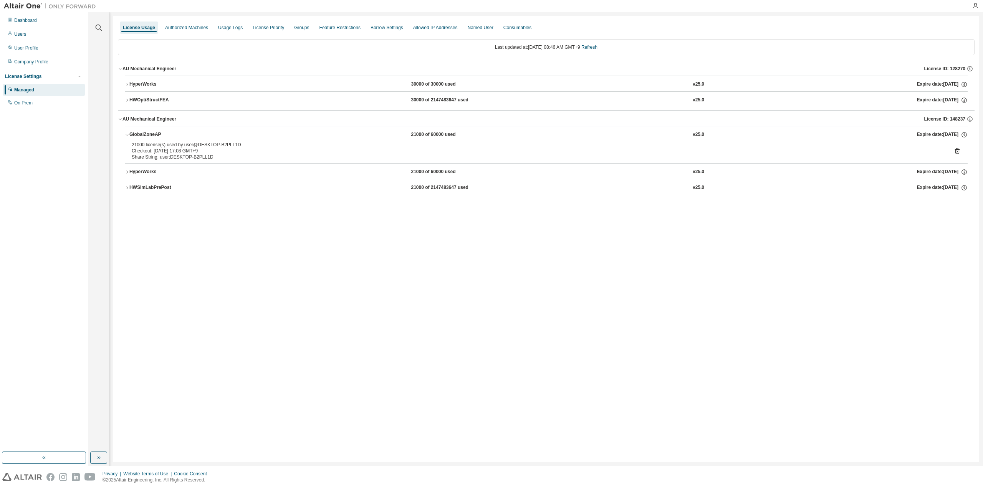
click at [290, 297] on div "License Usage Authorized Machines Usage Logs License Priority Groups Feature Re…" at bounding box center [546, 239] width 866 height 446
click at [343, 298] on div "License Usage Authorized Machines Usage Logs License Priority Groups Feature Re…" at bounding box center [546, 239] width 866 height 446
click at [596, 46] on link "Refresh" at bounding box center [589, 47] width 16 height 5
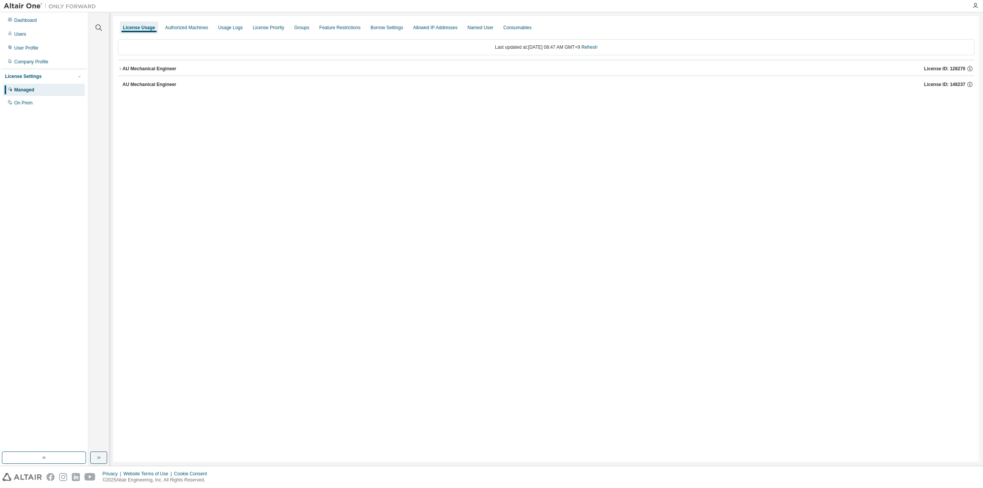
click at [145, 86] on div "AU Mechanical Engineer" at bounding box center [149, 84] width 54 height 6
click at [229, 224] on div "License Usage Authorized Machines Usage Logs License Priority Groups Feature Re…" at bounding box center [546, 239] width 866 height 446
click at [266, 198] on div "License Usage Authorized Machines Usage Logs License Priority Groups Feature Re…" at bounding box center [546, 239] width 866 height 446
click at [129, 67] on div "AU Mechanical Engineer" at bounding box center [149, 69] width 54 height 6
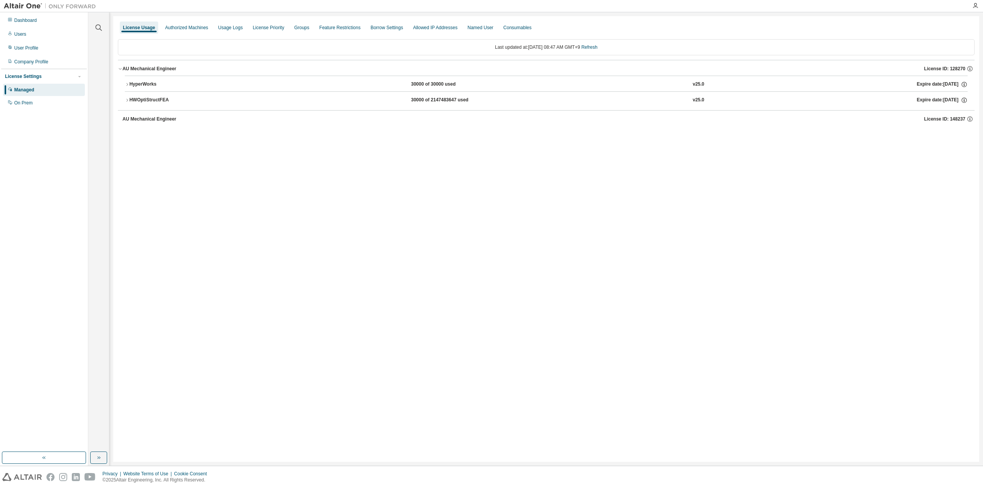
click at [129, 67] on div "AU Mechanical Engineer" at bounding box center [149, 69] width 54 height 6
click at [102, 458] on button "button" at bounding box center [98, 457] width 17 height 12
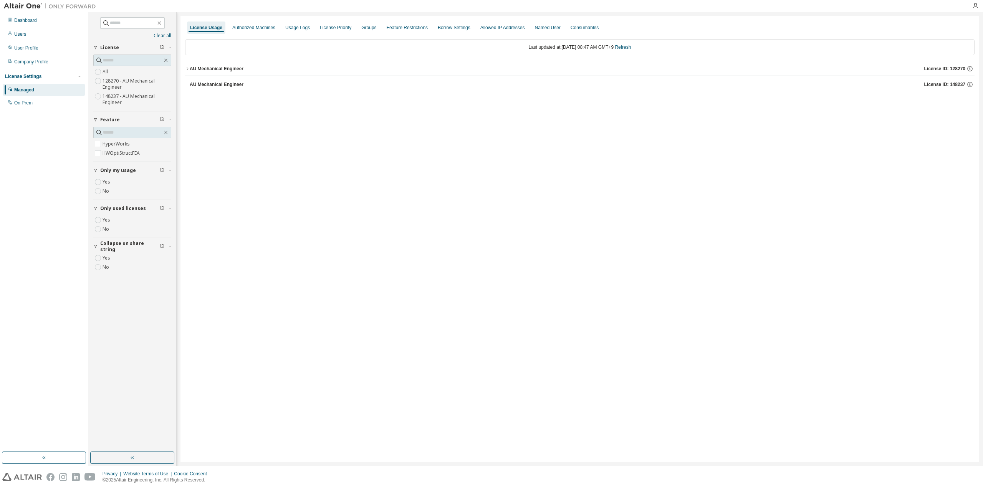
click at [353, 271] on div "License Usage Authorized Machines Usage Logs License Priority Groups Feature Re…" at bounding box center [579, 239] width 799 height 446
click at [234, 68] on div "AU Mechanical Engineer" at bounding box center [217, 69] width 54 height 6
click at [187, 65] on button "AU Mechanical Engineer License ID: 128270" at bounding box center [579, 68] width 789 height 17
click at [289, 196] on div "License Usage Authorized Machines Usage Logs License Priority Groups Feature Re…" at bounding box center [579, 239] width 799 height 446
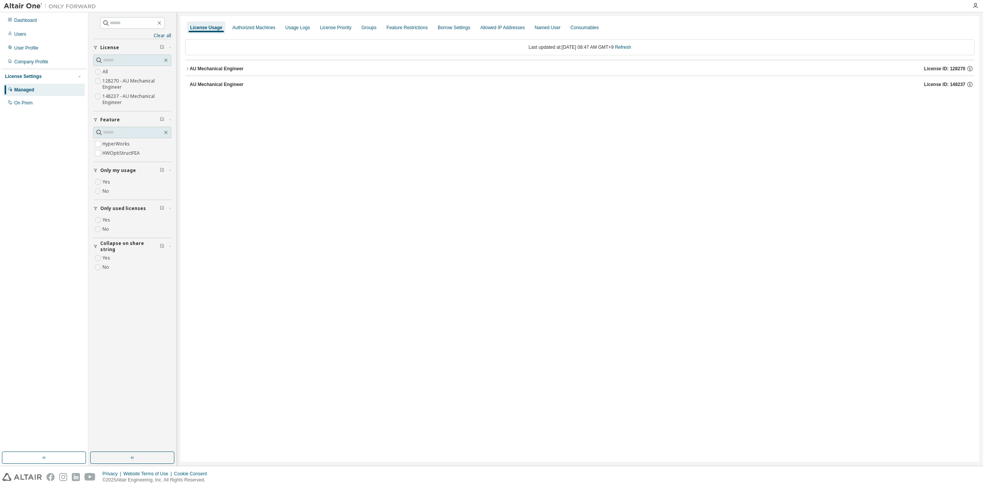
click at [283, 261] on div "License Usage Authorized Machines Usage Logs License Priority Groups Feature Re…" at bounding box center [579, 239] width 799 height 446
click at [130, 456] on icon "button" at bounding box center [132, 458] width 6 height 6
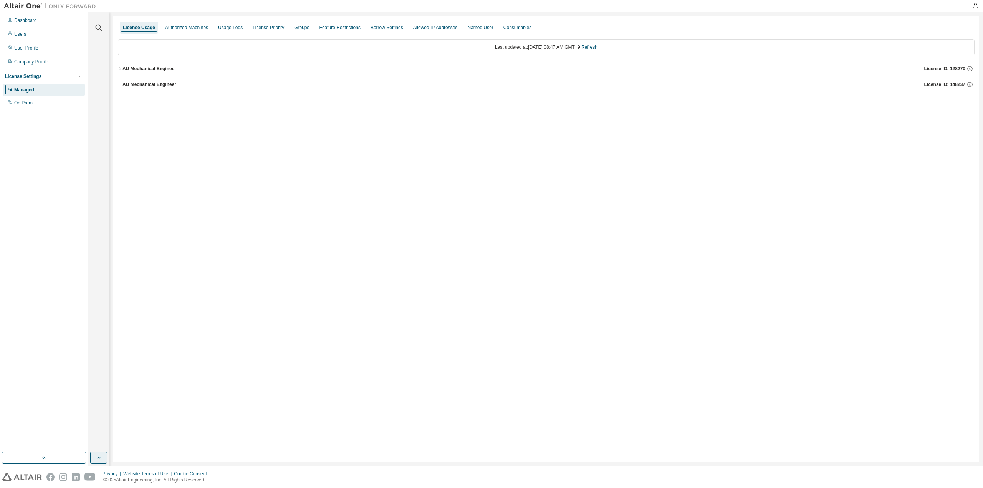
click at [293, 168] on div "License Usage Authorized Machines Usage Logs License Priority Groups Feature Re…" at bounding box center [546, 239] width 866 height 446
click at [597, 45] on link "Refresh" at bounding box center [589, 47] width 16 height 5
click at [142, 83] on div "AU Mechanical Engineer" at bounding box center [149, 84] width 54 height 6
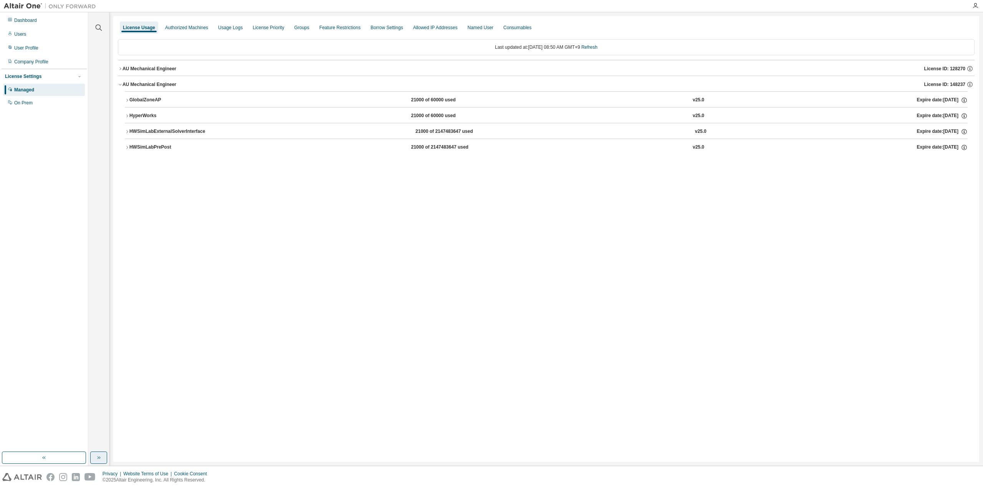
click at [139, 99] on div "GlobalZoneAP" at bounding box center [163, 100] width 69 height 7
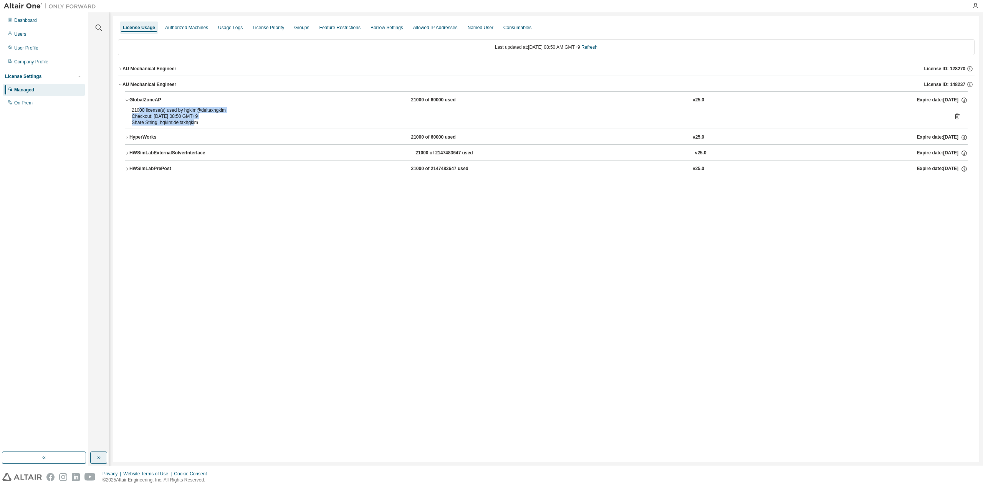
drag, startPoint x: 138, startPoint y: 109, endPoint x: 194, endPoint y: 126, distance: 58.0
click at [194, 126] on div "21000 license(s) used by hgkim@deltaxhgkim Checkout: 2025-09-02 08:50 GMT+9 Sha…" at bounding box center [546, 117] width 843 height 21
drag, startPoint x: 176, startPoint y: 122, endPoint x: 131, endPoint y: 109, distance: 46.9
click at [131, 109] on div "21000 license(s) used by hgkim@deltaxhgkim Checkout: 2025-09-02 08:50 GMT+9 Sha…" at bounding box center [546, 117] width 843 height 21
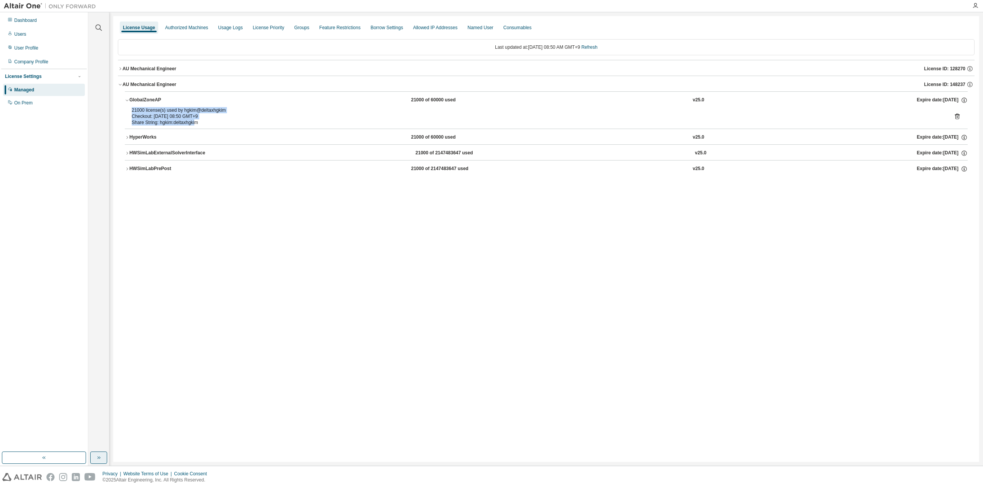
click at [149, 117] on div "Checkout: 2025-09-02 08:50 GMT+9" at bounding box center [537, 116] width 810 height 6
click at [157, 124] on div "Share String: hgkim:deltaxhgkim" at bounding box center [537, 122] width 810 height 6
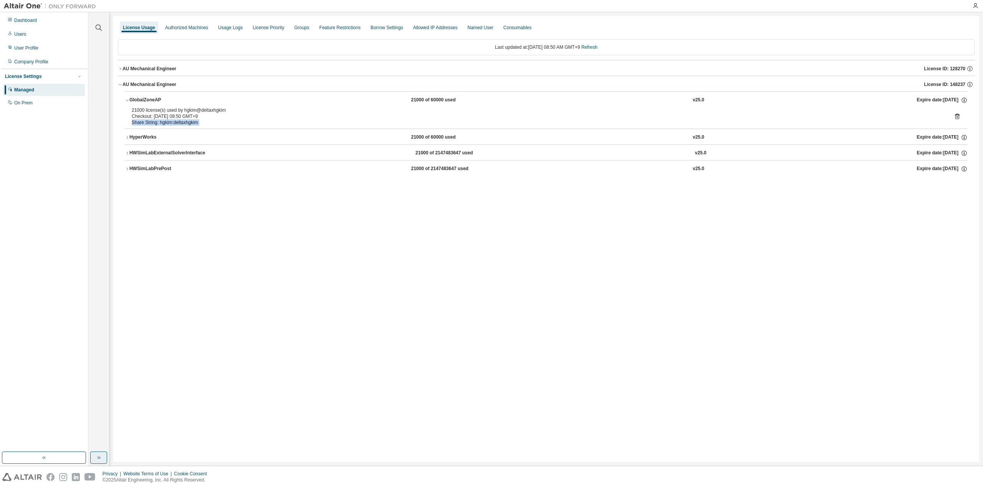
click at [157, 124] on div "Share String: hgkim:deltaxhgkim" at bounding box center [537, 122] width 810 height 6
click at [170, 115] on div "Checkout: 2025-09-02 08:50 GMT+9" at bounding box center [537, 116] width 810 height 6
click at [180, 110] on div "21000 license(s) used by hgkim@deltaxhgkim" at bounding box center [537, 110] width 810 height 6
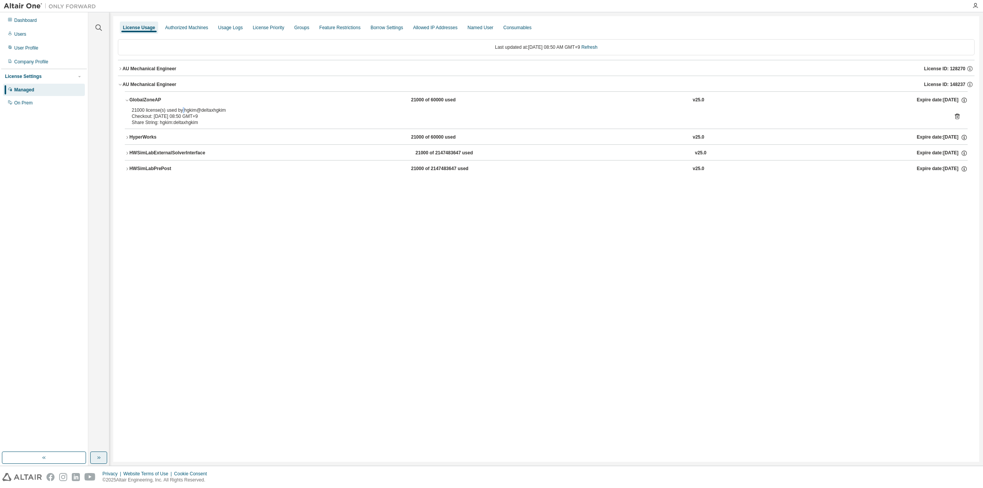
click at [180, 110] on div "21000 license(s) used by hgkim@deltaxhgkim" at bounding box center [537, 110] width 810 height 6
click at [297, 274] on div "License Usage Authorized Machines Usage Logs License Priority Groups Feature Re…" at bounding box center [546, 239] width 866 height 446
click at [130, 67] on div "AU Mechanical Engineer" at bounding box center [149, 69] width 54 height 6
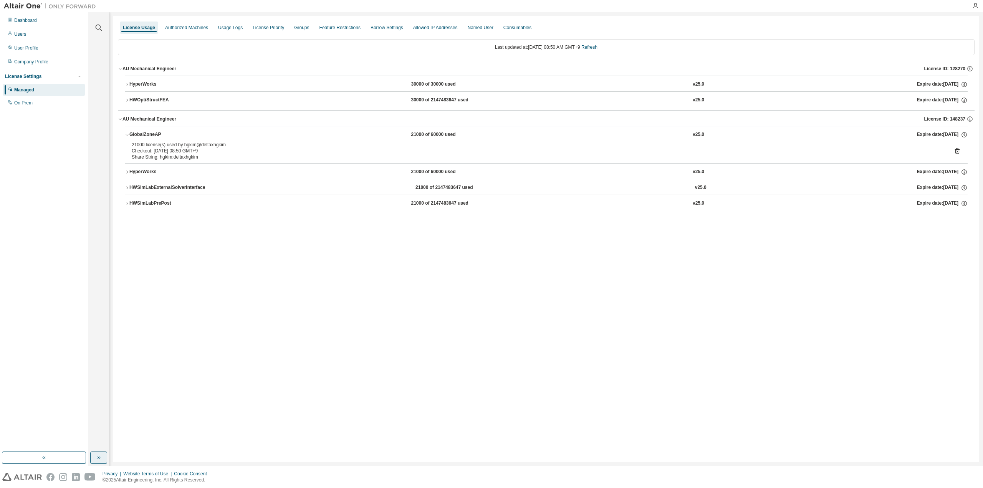
click at [130, 67] on div "AU Mechanical Engineer" at bounding box center [149, 69] width 54 height 6
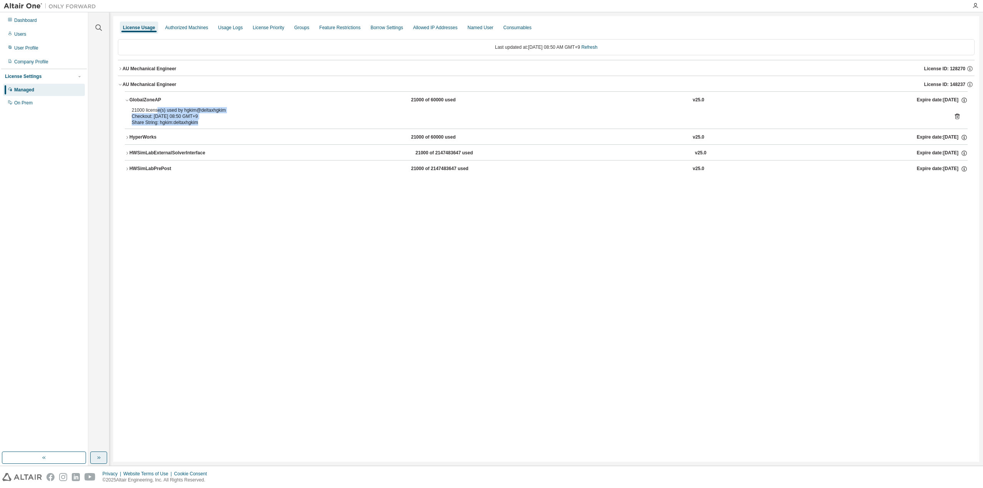
click at [208, 122] on div "21000 license(s) used by hgkim@deltaxhgkim Checkout: 2025-09-02 08:50 GMT+9 Sha…" at bounding box center [537, 116] width 810 height 18
click at [208, 122] on div "Share String: hgkim:deltaxhgkim" at bounding box center [537, 122] width 810 height 6
click at [330, 328] on div "License Usage Authorized Machines Usage Logs License Priority Groups Feature Re…" at bounding box center [546, 239] width 866 height 446
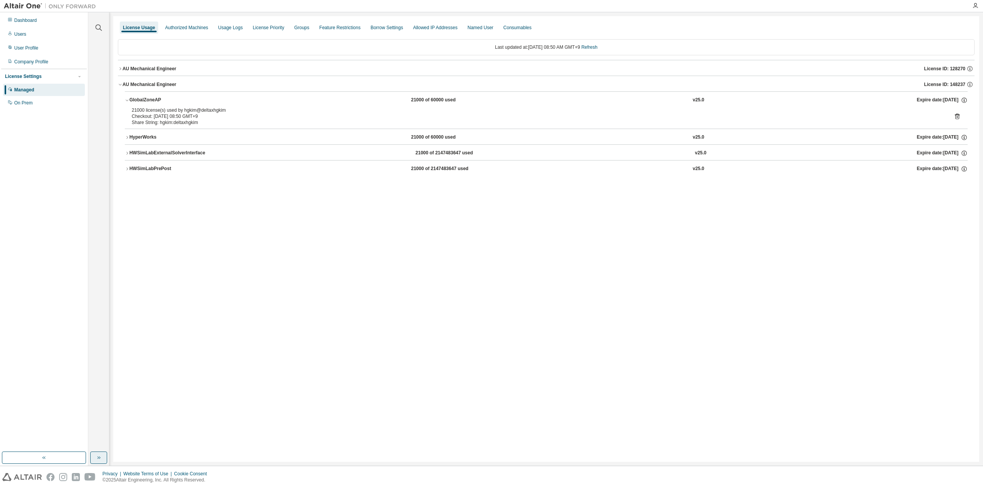
click at [157, 66] on div "AU Mechanical Engineer" at bounding box center [149, 69] width 54 height 6
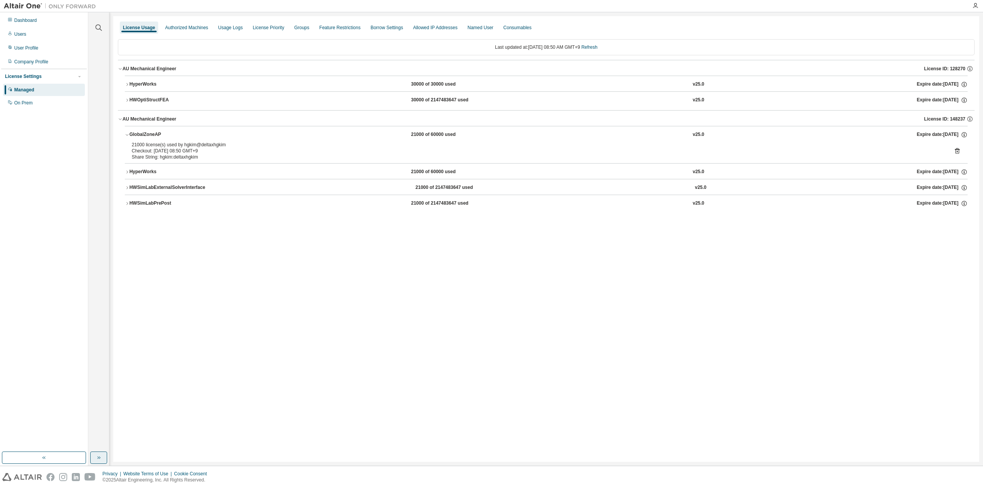
click at [145, 97] on div "HWOptiStructFEA" at bounding box center [163, 100] width 69 height 7
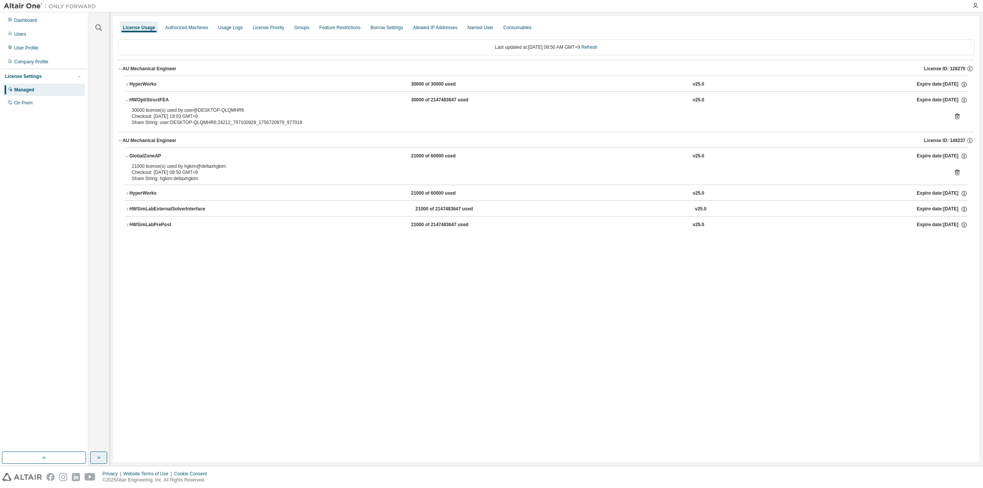
drag, startPoint x: 203, startPoint y: 112, endPoint x: 236, endPoint y: 111, distance: 33.0
click at [236, 111] on div "30000 license(s) used by user@DESKTOP-QLQMHR6 Checkout: 2025-09-01 19:03 GMT+9" at bounding box center [537, 113] width 810 height 12
drag, startPoint x: 190, startPoint y: 164, endPoint x: 235, endPoint y: 165, distance: 45.7
click at [235, 165] on div "21000 license(s) used by hgkim@deltaxhgkim" at bounding box center [537, 166] width 810 height 6
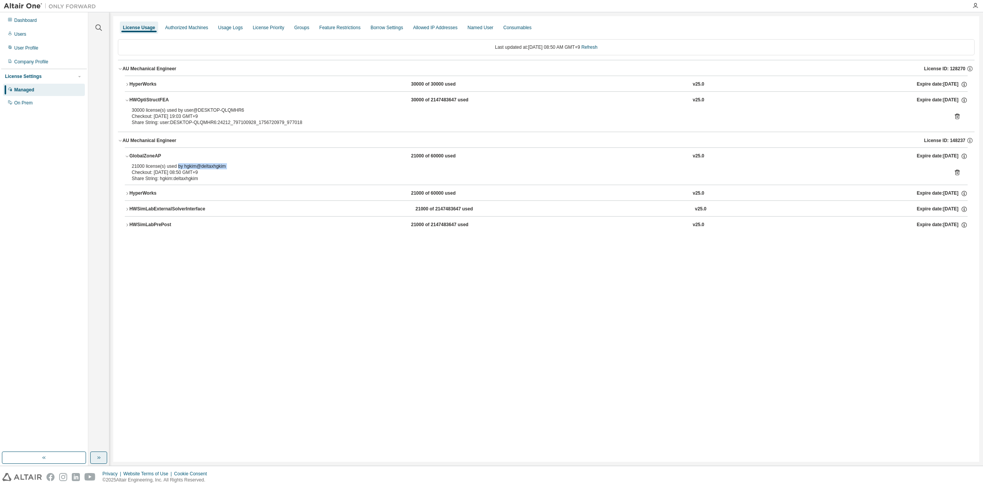
drag, startPoint x: 235, startPoint y: 165, endPoint x: 179, endPoint y: 165, distance: 56.4
click at [179, 165] on div "21000 license(s) used by hgkim@deltaxhgkim" at bounding box center [537, 166] width 810 height 6
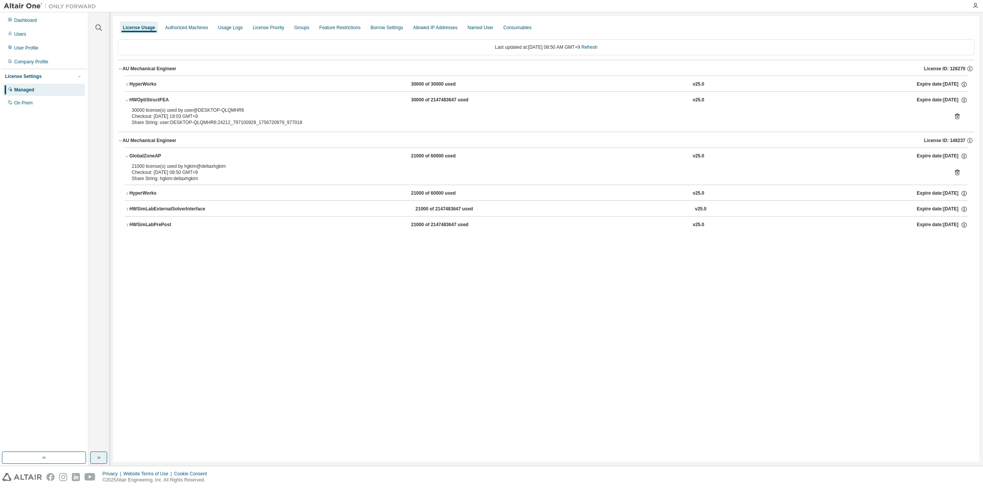
click at [175, 173] on div "Checkout: 2025-09-02 08:50 GMT+9" at bounding box center [537, 172] width 810 height 6
click at [194, 166] on div "21000 license(s) used by hgkim@deltaxhgkim" at bounding box center [537, 166] width 810 height 6
drag, startPoint x: 178, startPoint y: 166, endPoint x: 240, endPoint y: 166, distance: 61.4
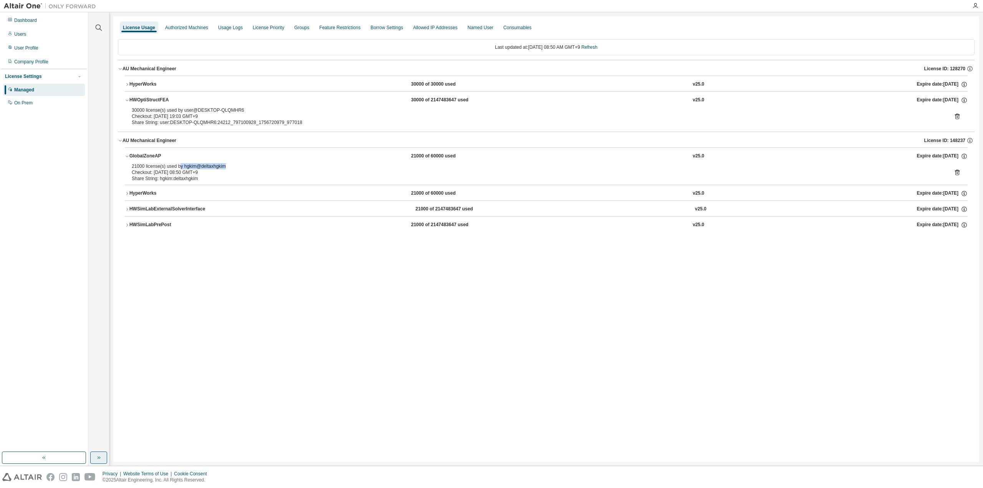
click at [240, 166] on div "21000 license(s) used by hgkim@deltaxhgkim" at bounding box center [537, 166] width 810 height 6
click at [273, 271] on div "License Usage Authorized Machines Usage Logs License Priority Groups Feature Re…" at bounding box center [546, 239] width 866 height 446
click at [211, 110] on div "30000 license(s) used by user@DESKTOP-QLQMHR6" at bounding box center [537, 110] width 810 height 6
drag, startPoint x: 197, startPoint y: 111, endPoint x: 253, endPoint y: 115, distance: 56.2
click at [253, 115] on div "30000 license(s) used by user@DESKTOP-QLQMHR6 Checkout: 2025-09-01 19:03 GMT+9" at bounding box center [537, 113] width 810 height 12
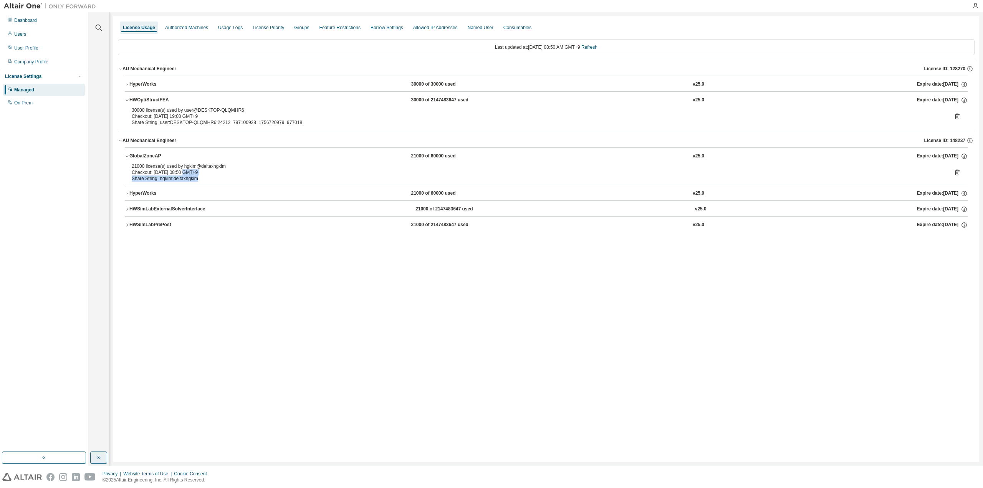
drag, startPoint x: 182, startPoint y: 169, endPoint x: 260, endPoint y: 231, distance: 99.9
click at [240, 176] on div "21000 license(s) used by hgkim@deltaxhgkim Checkout: 2025-09-02 08:50 GMT+9 Sha…" at bounding box center [537, 172] width 810 height 18
click at [316, 376] on div "License Usage Authorized Machines Usage Logs License Priority Groups Feature Re…" at bounding box center [546, 239] width 866 height 446
click at [481, 344] on div "License Usage Authorized Machines Usage Logs License Priority Groups Feature Re…" at bounding box center [546, 239] width 866 height 446
click at [585, 360] on div "License Usage Authorized Machines Usage Logs License Priority Groups Feature Re…" at bounding box center [546, 239] width 866 height 446
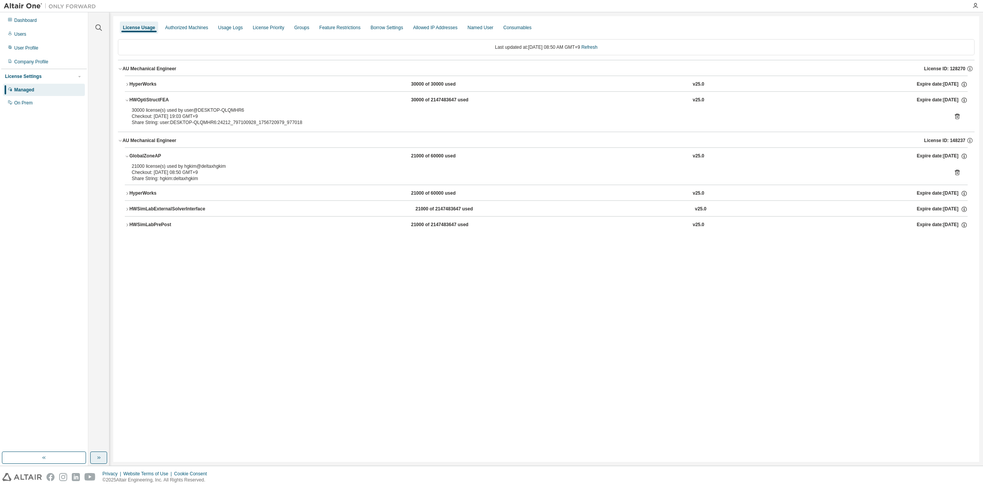
click at [597, 330] on div "License Usage Authorized Machines Usage Logs License Priority Groups Feature Re…" at bounding box center [546, 239] width 866 height 446
click at [634, 342] on div "License Usage Authorized Machines Usage Logs License Priority Groups Feature Re…" at bounding box center [546, 239] width 866 height 446
click at [575, 327] on div "License Usage Authorized Machines Usage Logs License Priority Groups Feature Re…" at bounding box center [546, 239] width 866 height 446
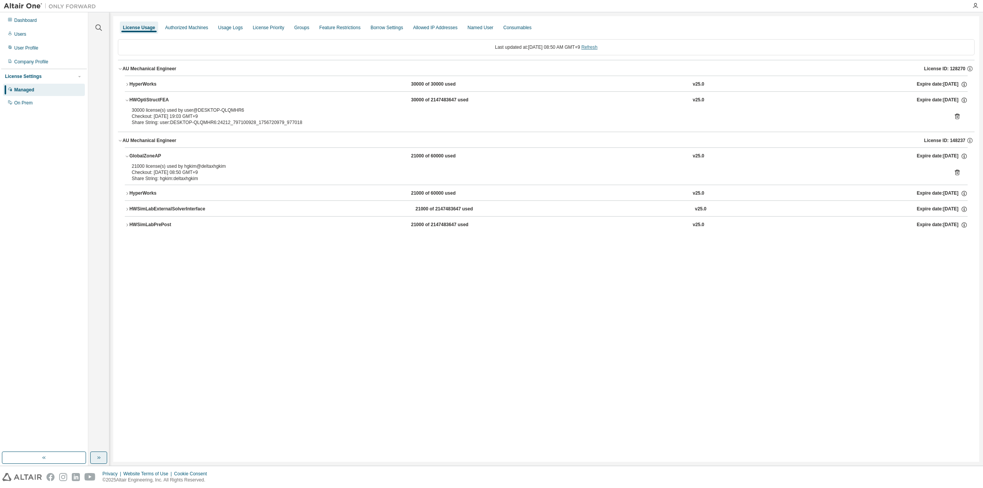
click at [597, 45] on link "Refresh" at bounding box center [589, 47] width 16 height 5
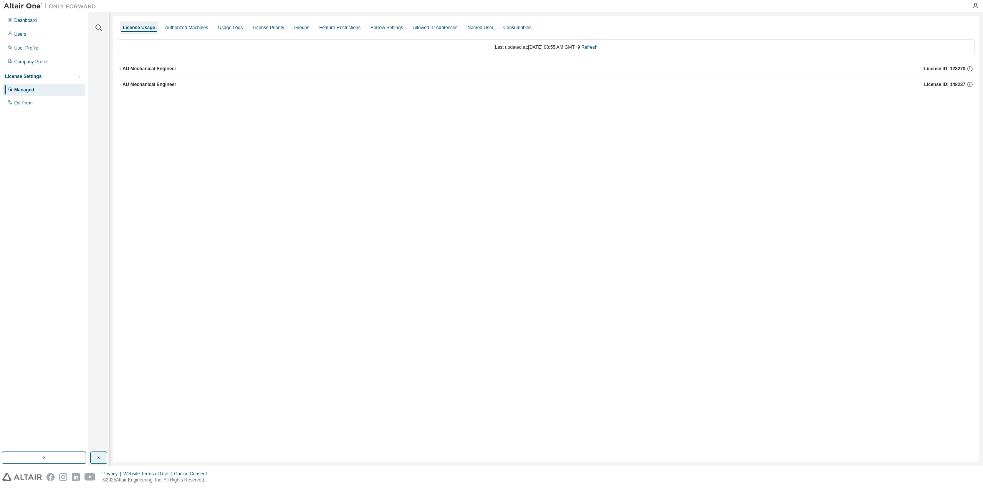
click at [147, 83] on div "AU Mechanical Engineer" at bounding box center [149, 84] width 54 height 6
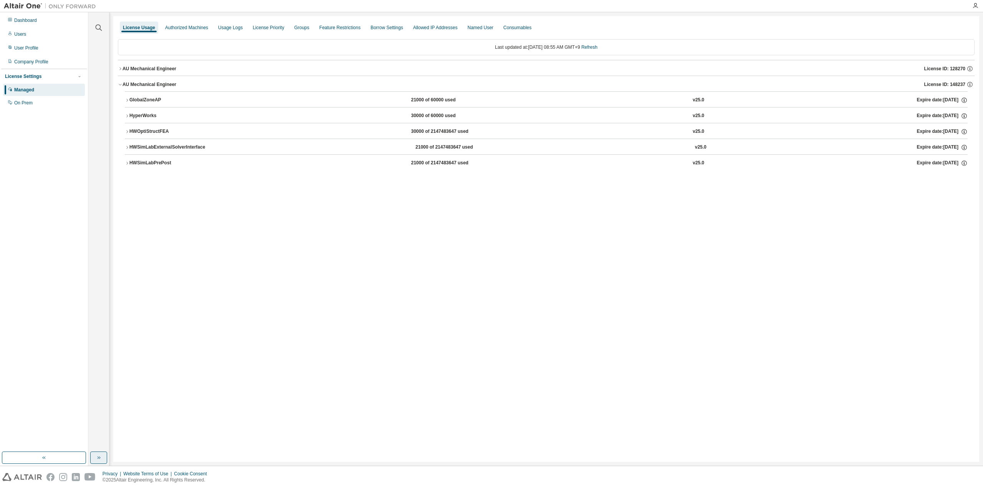
click at [146, 100] on div "GlobalZoneAP" at bounding box center [163, 100] width 69 height 7
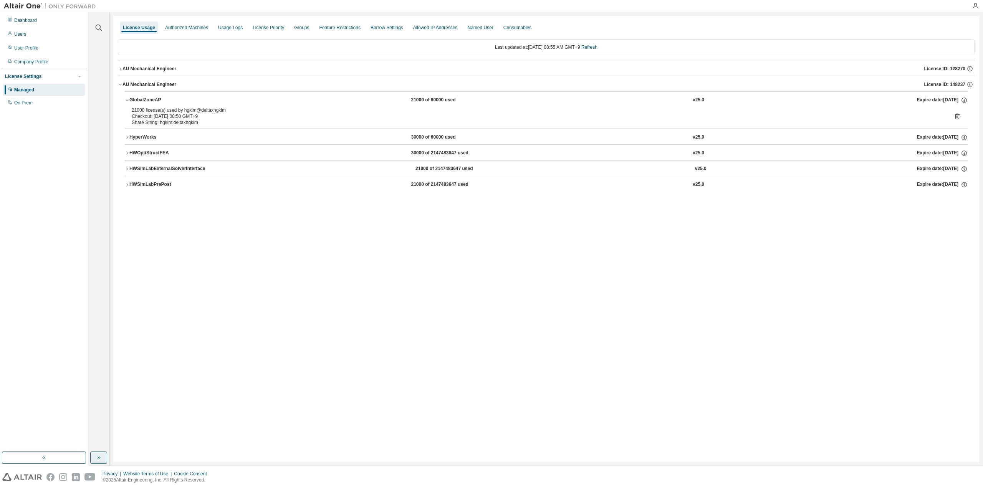
click at [574, 346] on div "License Usage Authorized Machines Usage Logs License Priority Groups Feature Re…" at bounding box center [546, 239] width 866 height 446
click at [652, 367] on div "License Usage Authorized Machines Usage Logs License Priority Groups Feature Re…" at bounding box center [546, 239] width 866 height 446
click at [124, 71] on div "AU Mechanical Engineer" at bounding box center [149, 69] width 54 height 6
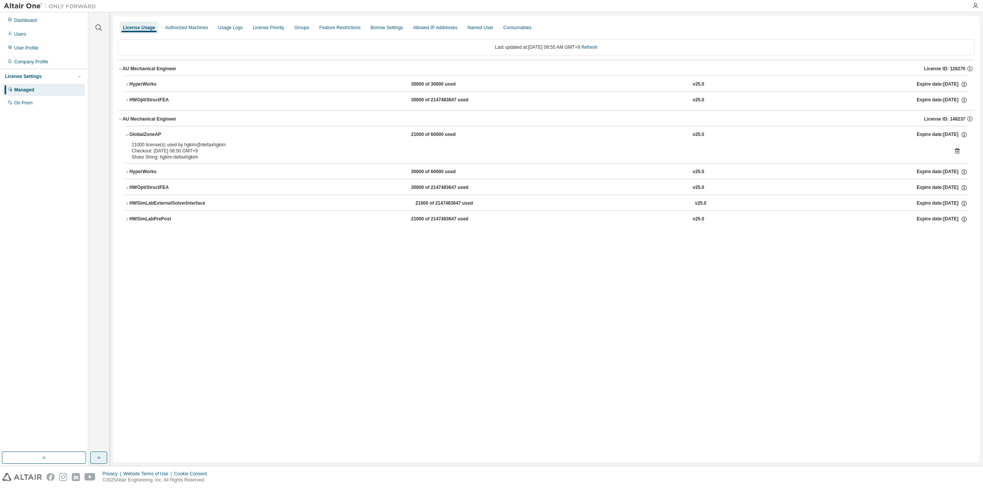
click at [126, 99] on icon "button" at bounding box center [127, 100] width 5 height 5
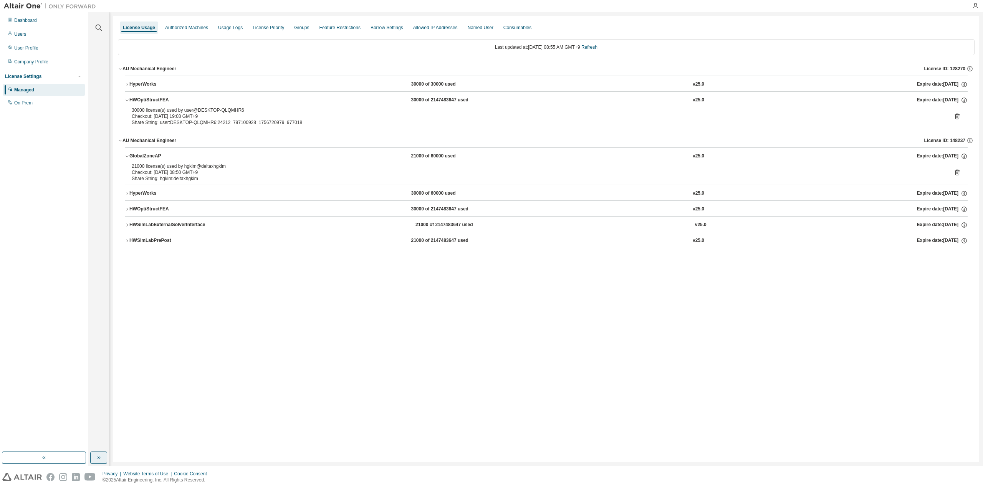
click at [350, 403] on div "License Usage Authorized Machines Usage Logs License Priority Groups Feature Re…" at bounding box center [546, 239] width 866 height 446
click at [94, 462] on button "button" at bounding box center [98, 457] width 17 height 12
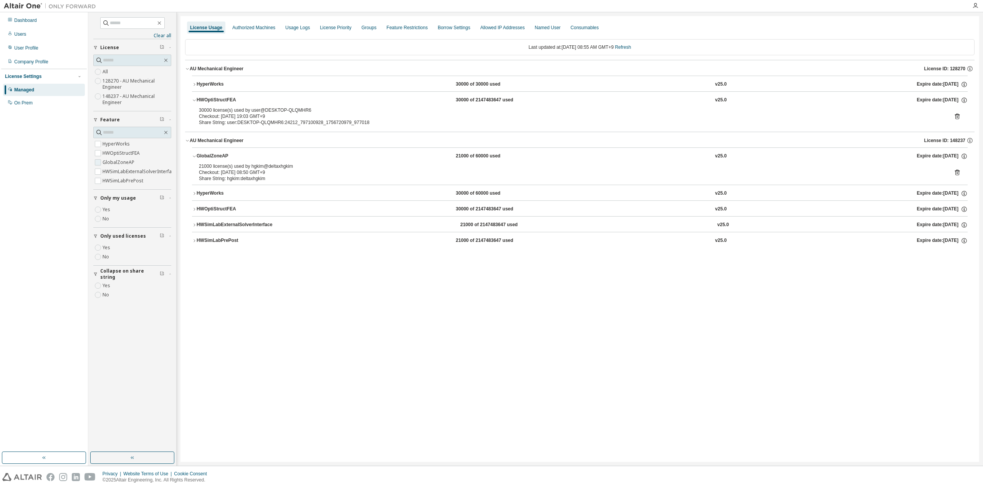
click at [117, 162] on label "GlobalZoneAP" at bounding box center [119, 162] width 33 height 9
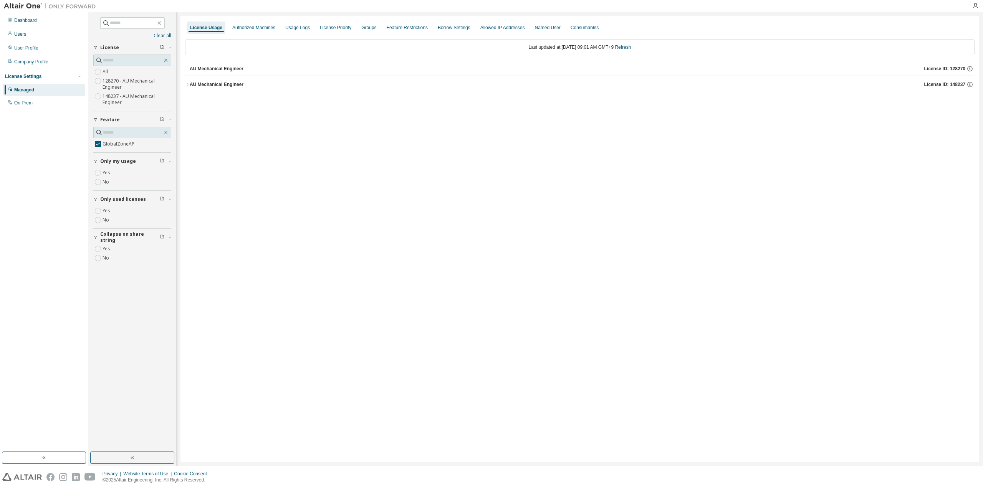
click at [218, 79] on button "AU Mechanical Engineer License ID: 148237" at bounding box center [579, 84] width 789 height 17
click at [111, 144] on label "GlobalZoneAP" at bounding box center [119, 143] width 33 height 9
click at [215, 79] on button "AU Mechanical Engineer License ID: 148237" at bounding box center [579, 84] width 789 height 17
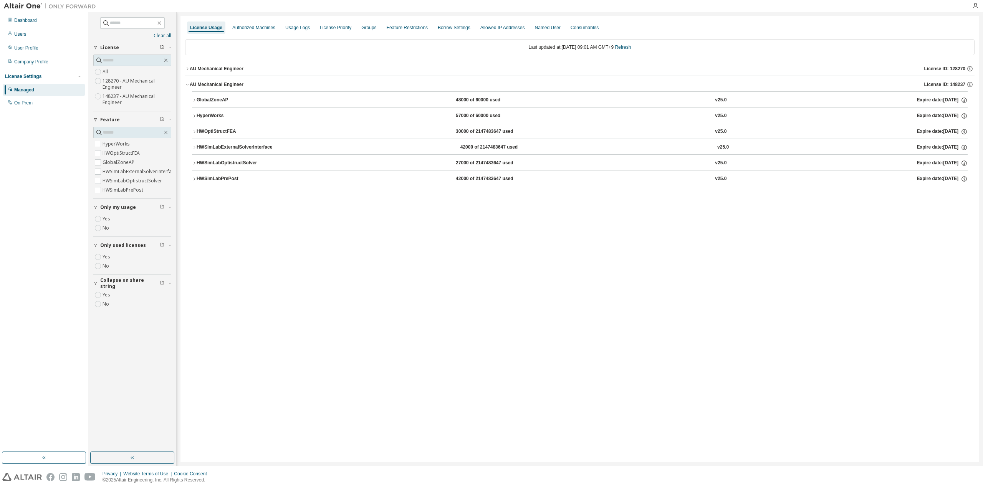
click at [220, 66] on div "AU Mechanical Engineer" at bounding box center [217, 69] width 54 height 6
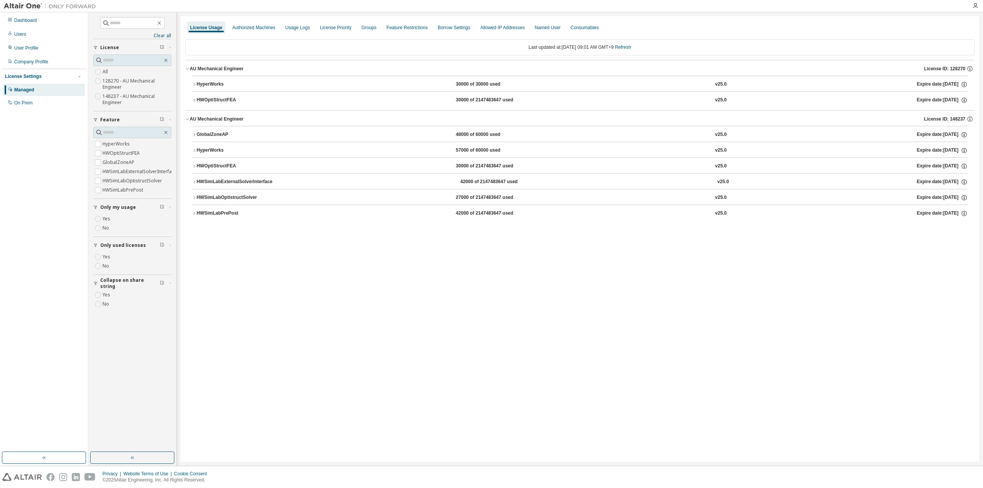
click at [213, 126] on button "GlobalZoneAP 48000 of 60000 used v25.0 Expire date: 2025-11-18" at bounding box center [579, 134] width 775 height 17
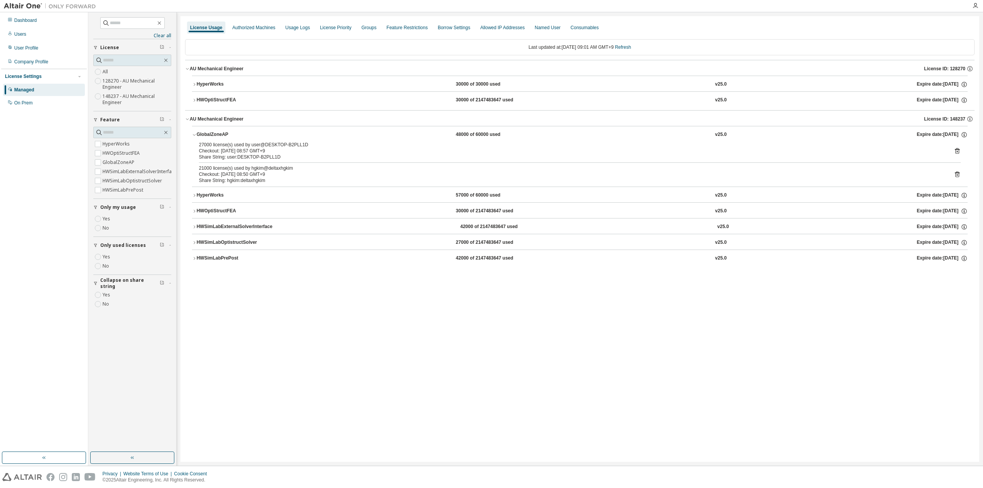
click at [214, 189] on button "HyperWorks 57000 of 60000 used v25.0 Expire date: 2025-11-18" at bounding box center [579, 195] width 775 height 17
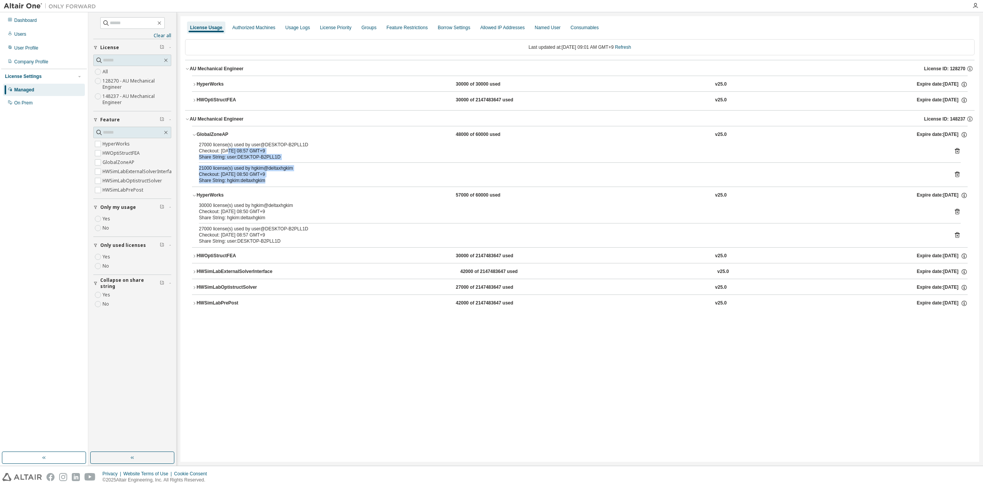
drag, startPoint x: 227, startPoint y: 147, endPoint x: 312, endPoint y: 178, distance: 90.6
click at [312, 178] on div "27000 license(s) used by user@DESKTOP-B2PLL1D Checkout: 2025-09-02 08:57 GMT+9 …" at bounding box center [579, 164] width 775 height 45
click at [312, 178] on div "Share String: hgkim:deltaxhgkim" at bounding box center [570, 180] width 743 height 6
drag, startPoint x: 297, startPoint y: 181, endPoint x: 184, endPoint y: 138, distance: 121.5
click at [184, 138] on div "License Usage Authorized Machines Usage Logs License Priority Groups Feature Re…" at bounding box center [579, 239] width 799 height 446
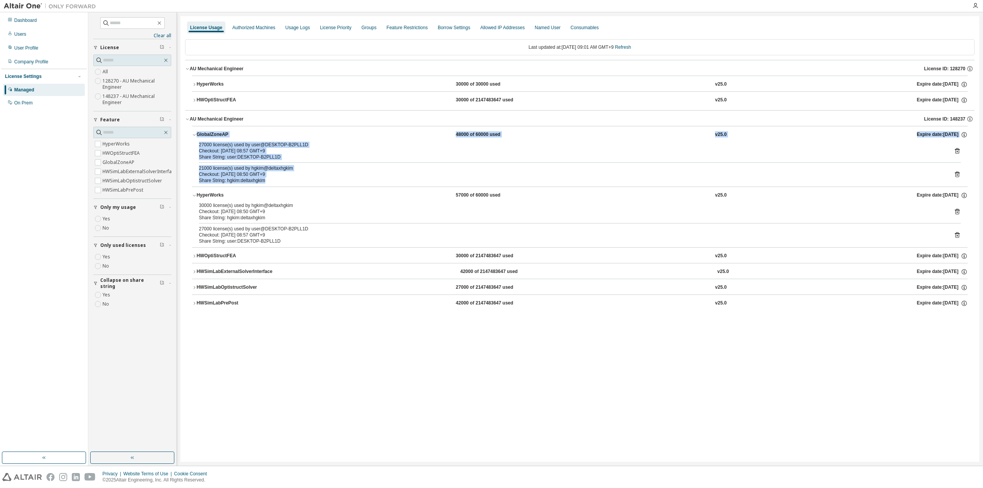
click at [251, 144] on div "27000 license(s) used by user@DESKTOP-B2PLL1D" at bounding box center [570, 145] width 743 height 6
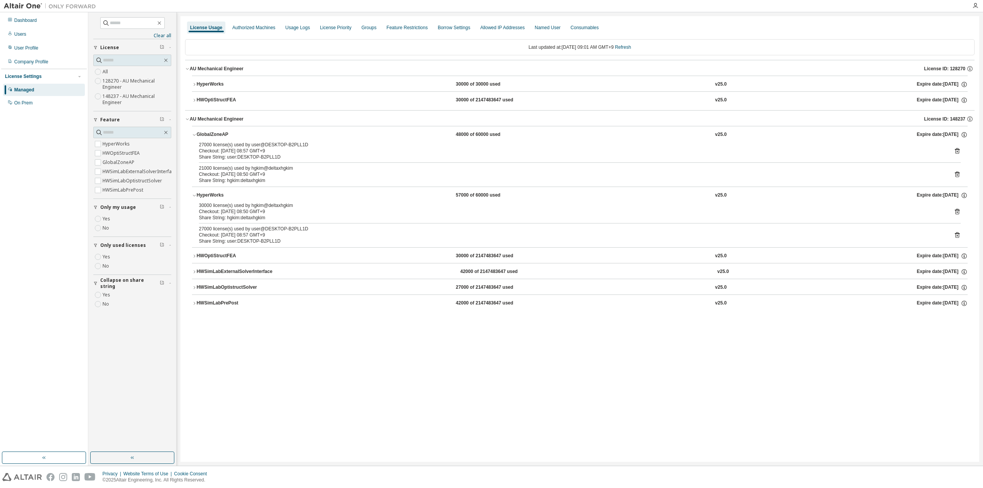
click at [284, 162] on div at bounding box center [580, 162] width 762 height 0
click at [286, 162] on div at bounding box center [580, 162] width 762 height 0
click at [198, 254] on div "HWOptiStructFEA" at bounding box center [231, 256] width 69 height 7
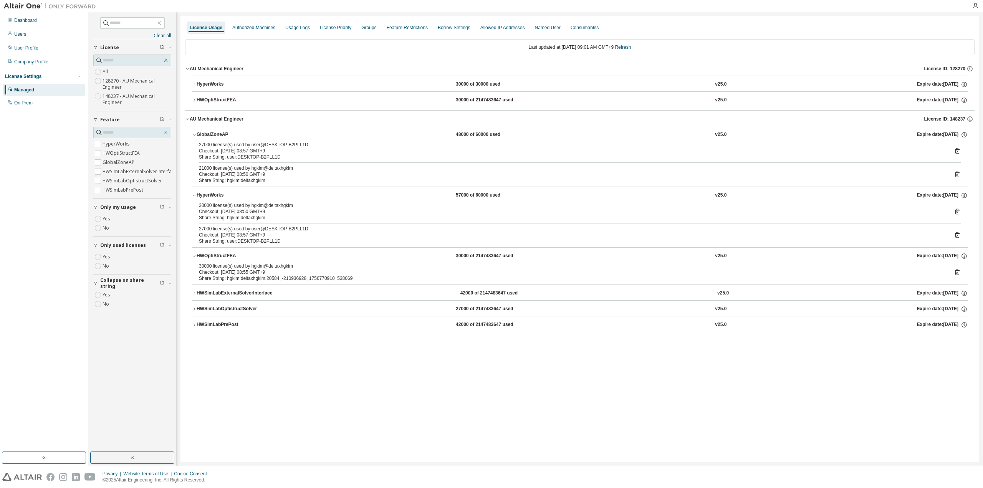
click at [220, 253] on div "HWOptiStructFEA" at bounding box center [231, 256] width 69 height 7
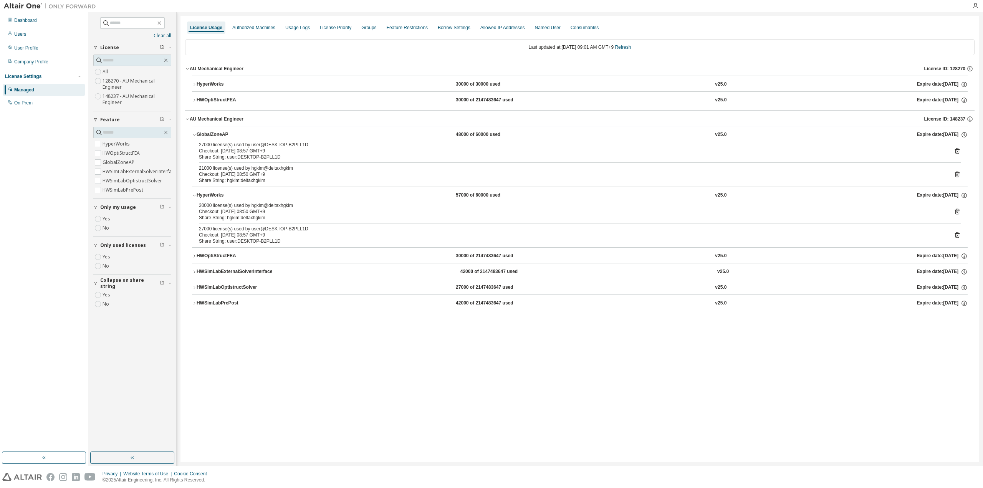
click at [213, 198] on button "HyperWorks 57000 of 60000 used v25.0 Expire date: 2025-11-18" at bounding box center [579, 195] width 775 height 17
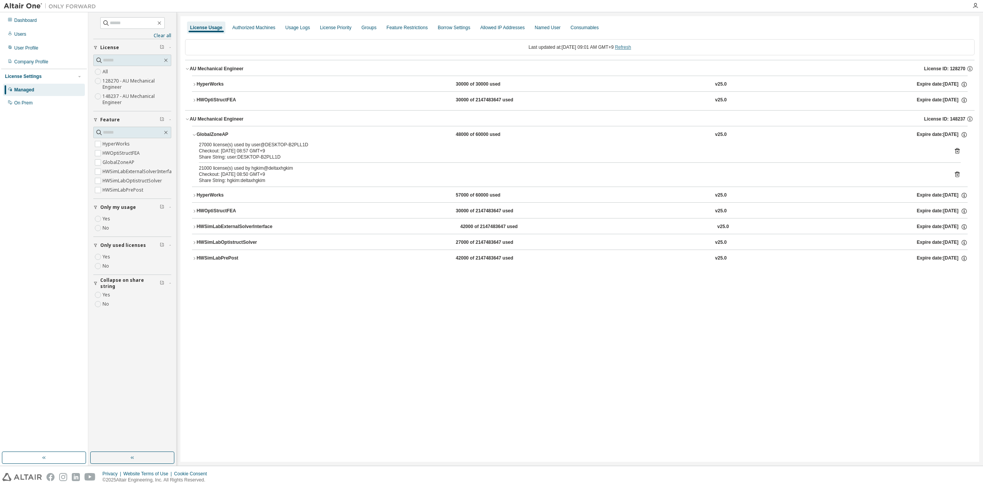
click at [630, 45] on link "Refresh" at bounding box center [623, 47] width 16 height 5
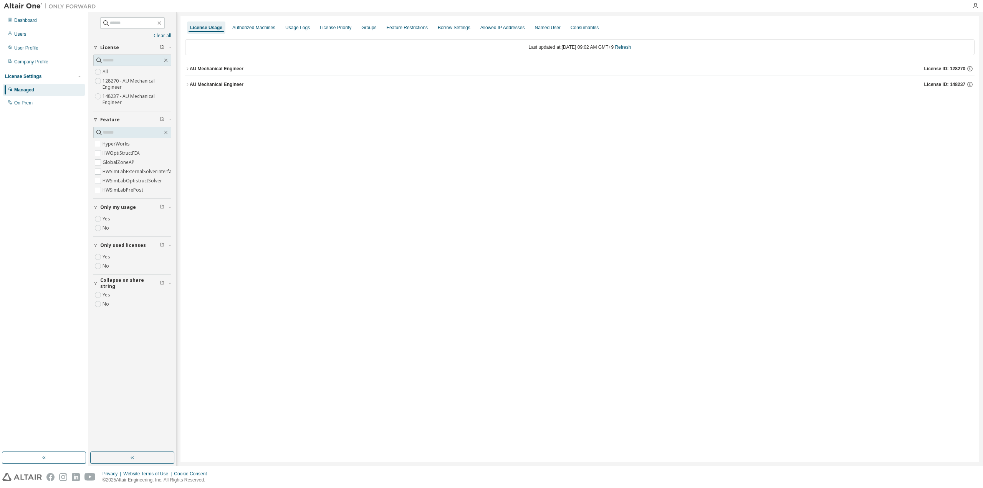
click at [222, 83] on div "AU Mechanical Engineer" at bounding box center [217, 84] width 54 height 6
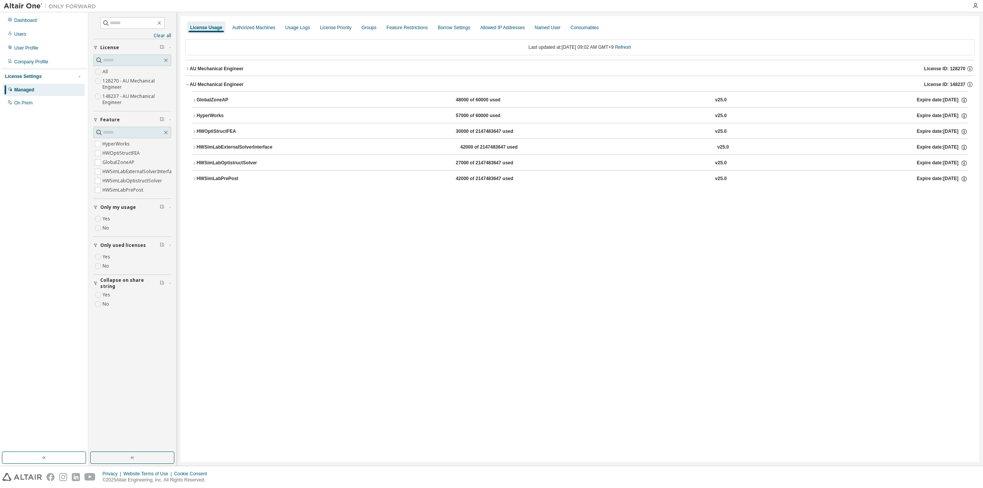
click at [212, 94] on button "GlobalZoneAP 48000 of 60000 used v25.0 Expire date: 2025-11-18" at bounding box center [579, 100] width 775 height 17
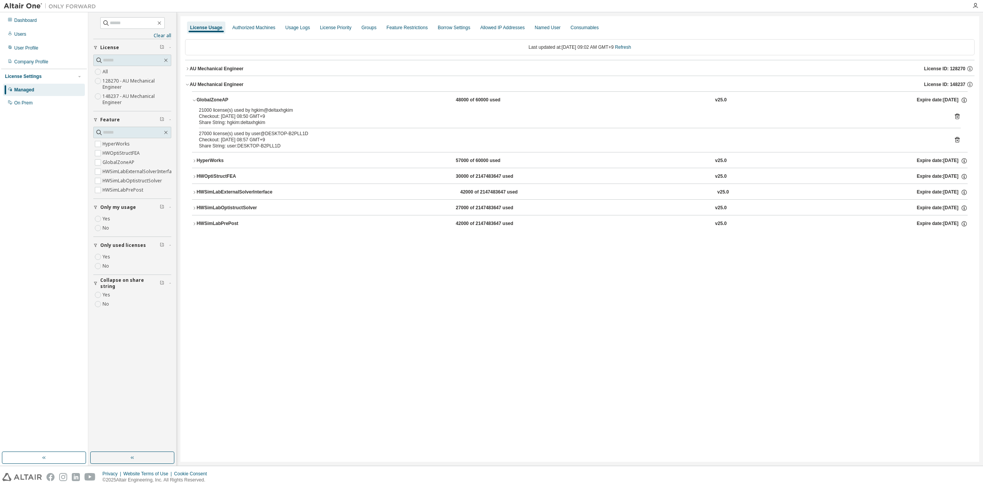
click at [216, 202] on button "HWSimLabOptistructSolver 27000 of 2147483647 used v25.0 Expire date: 2025-11-18" at bounding box center [579, 208] width 775 height 17
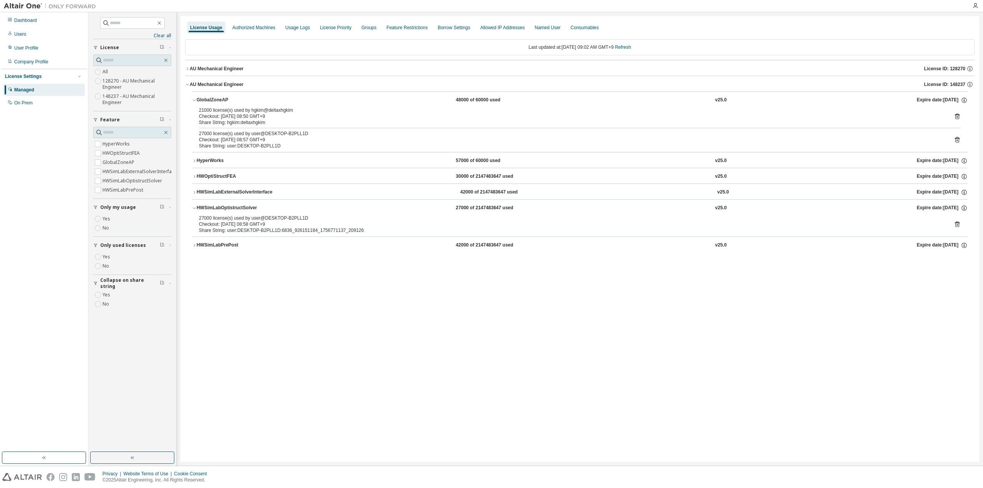
click at [200, 205] on div "HWSimLabOptistructSolver" at bounding box center [231, 208] width 69 height 7
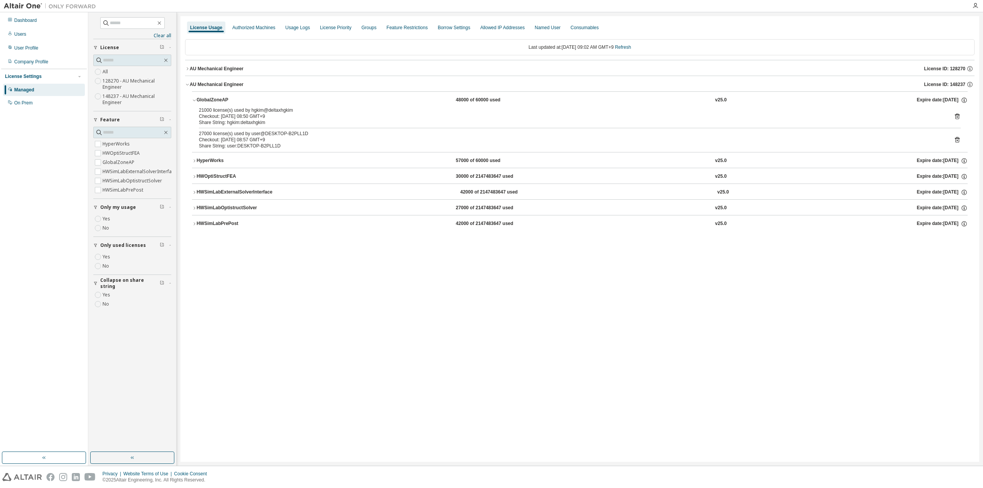
click at [418, 307] on div "License Usage Authorized Machines Usage Logs License Priority Groups Feature Re…" at bounding box center [579, 239] width 799 height 446
click at [242, 208] on div "HWSimLabOptistructSolver" at bounding box center [231, 208] width 69 height 7
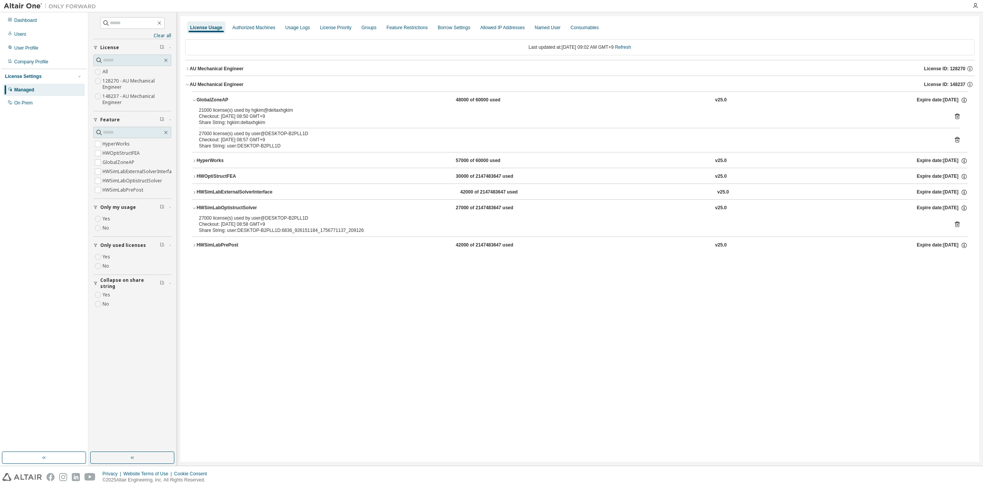
click at [242, 208] on div "HWSimLabOptistructSolver" at bounding box center [231, 208] width 69 height 7
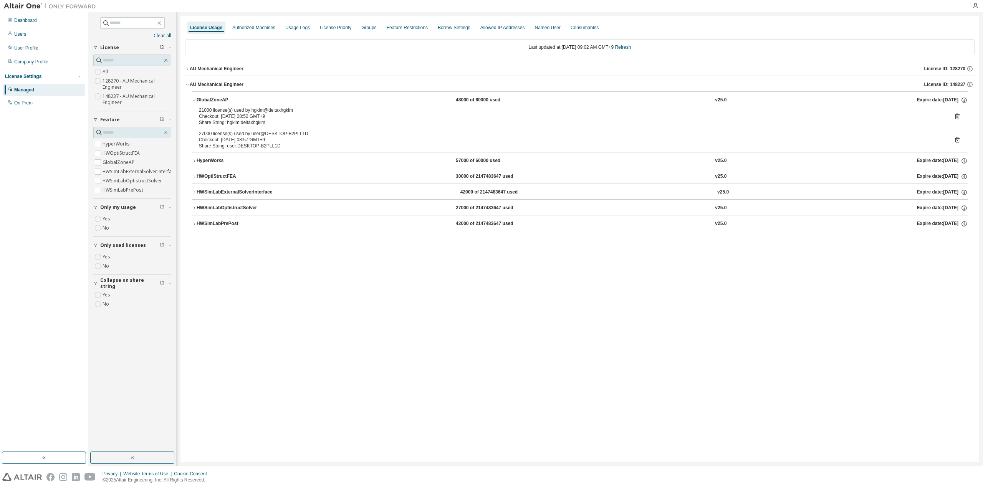
click at [209, 174] on div "HWOptiStructFEA" at bounding box center [231, 176] width 69 height 7
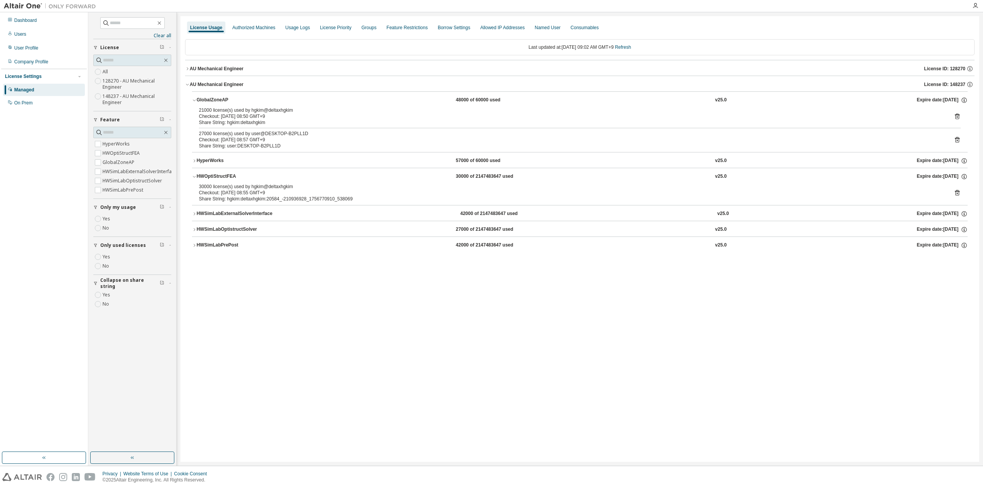
click at [209, 174] on div "HWOptiStructFEA" at bounding box center [231, 176] width 69 height 7
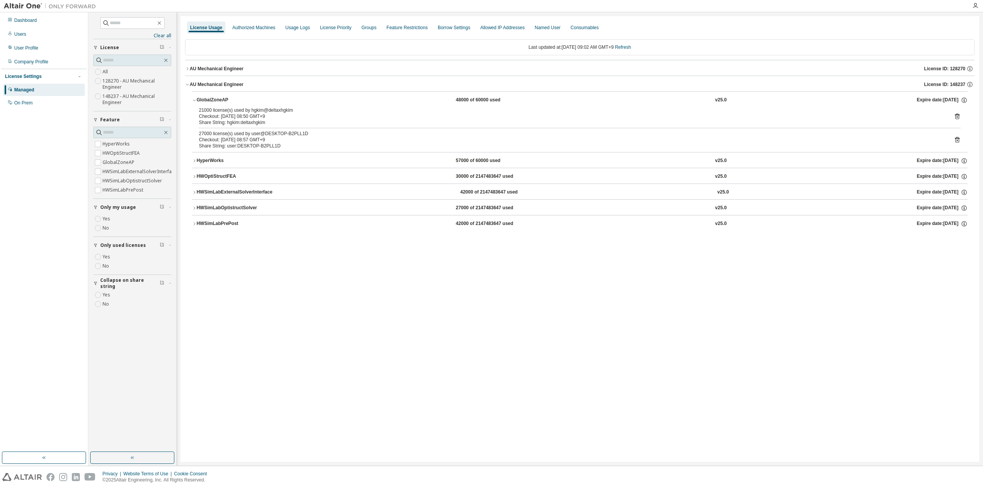
click at [229, 209] on div "HWSimLabOptistructSolver" at bounding box center [231, 208] width 69 height 7
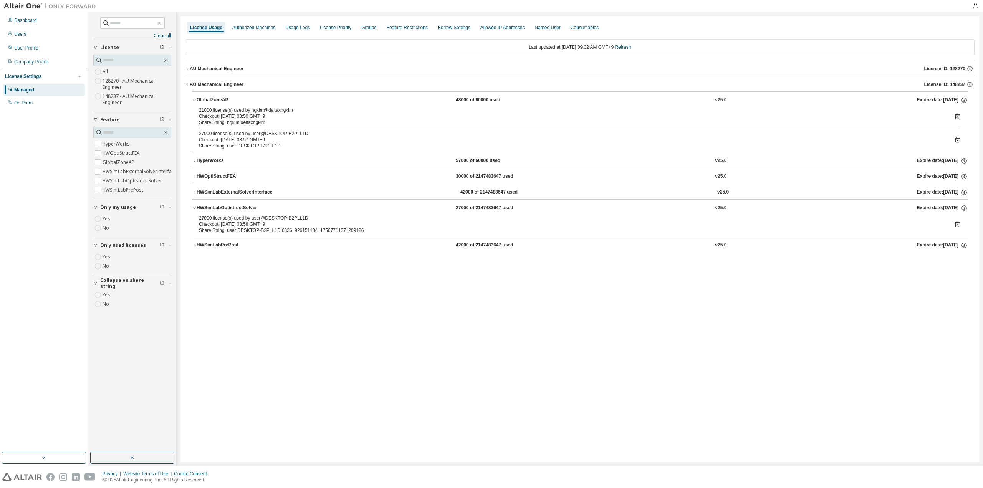
click at [229, 209] on div "HWSimLabOptistructSolver" at bounding box center [231, 208] width 69 height 7
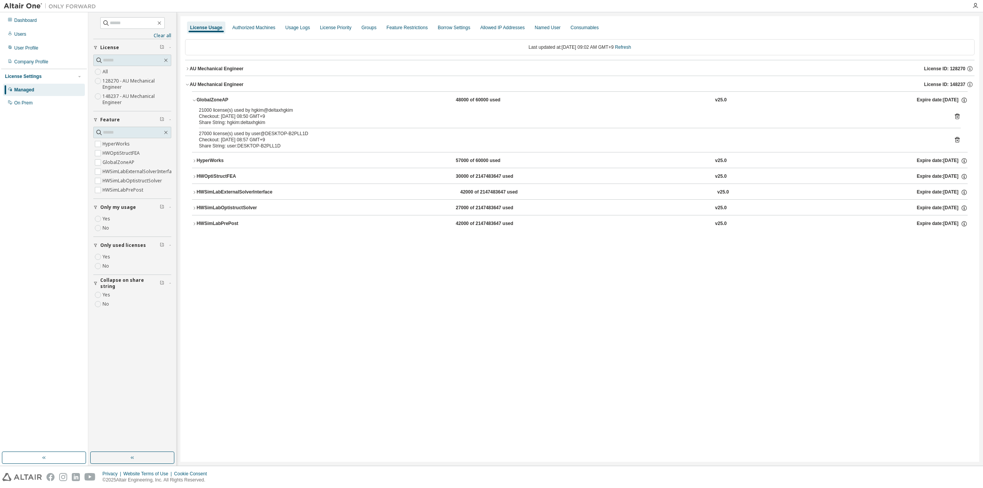
click at [212, 161] on div "HyperWorks" at bounding box center [231, 160] width 69 height 7
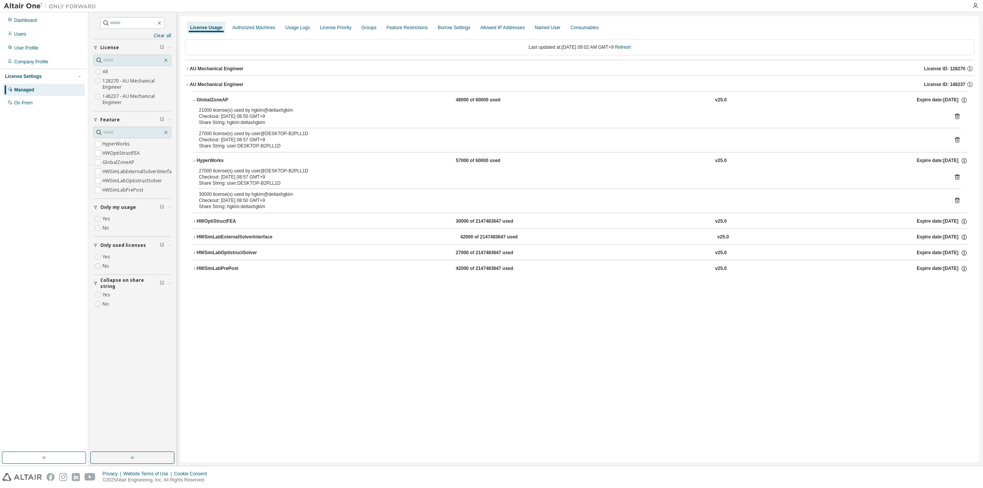
click at [210, 161] on div "HyperWorks" at bounding box center [231, 160] width 69 height 7
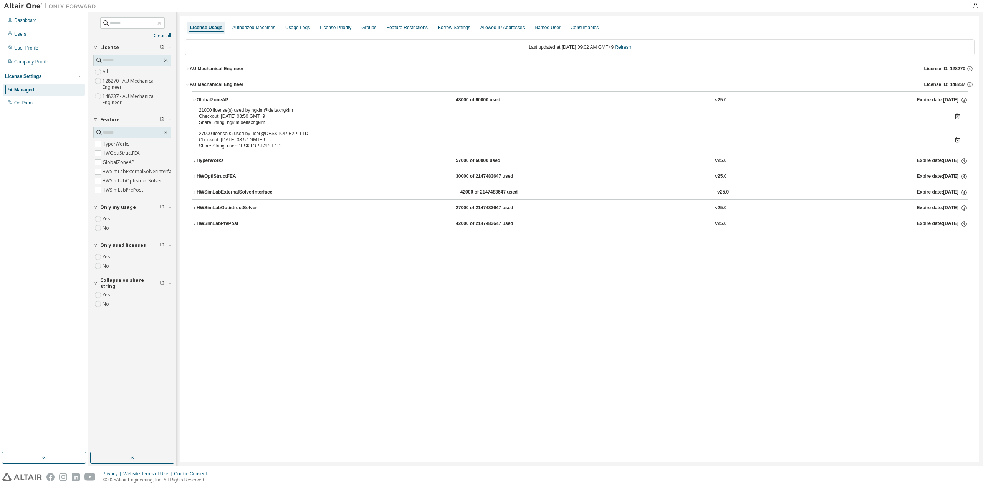
click at [382, 306] on div "License Usage Authorized Machines Usage Logs License Priority Groups Feature Re…" at bounding box center [579, 239] width 799 height 446
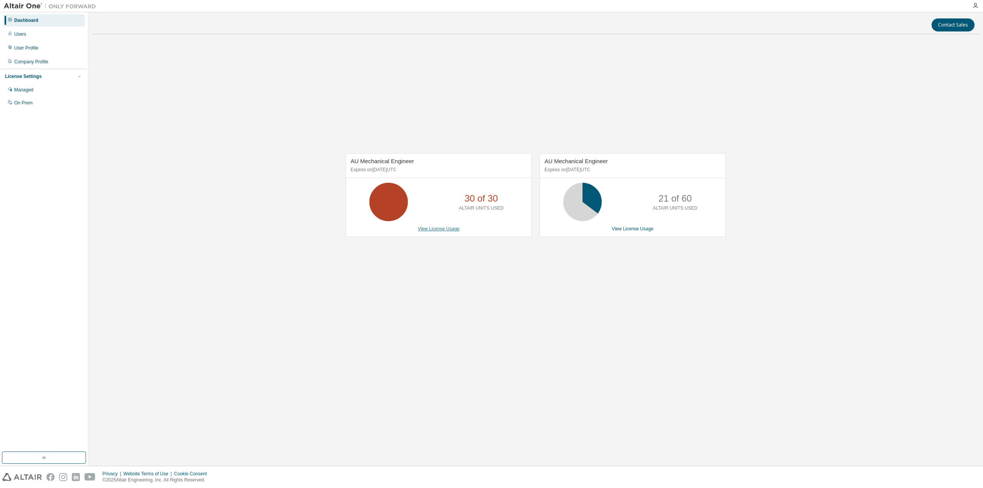
click at [440, 226] on link "View License Usage" at bounding box center [439, 228] width 42 height 5
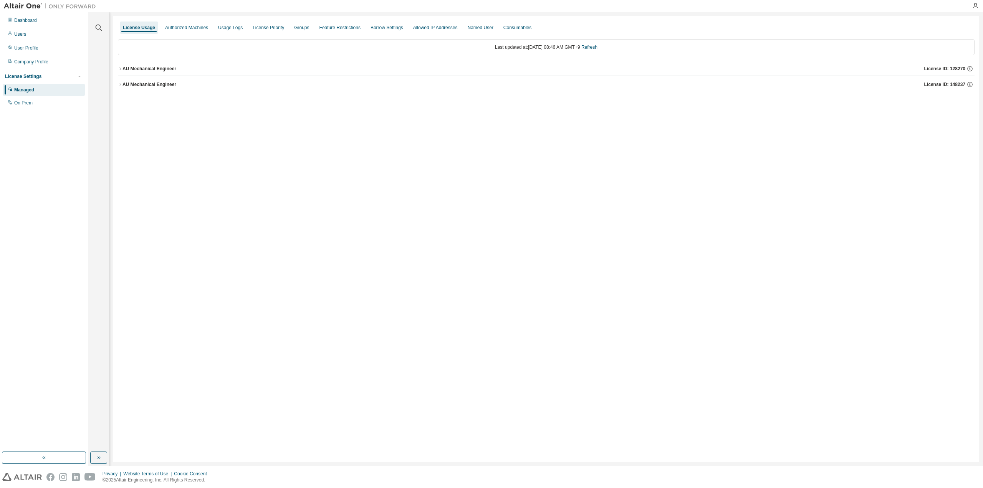
click at [440, 226] on div "License Usage Authorized Machines Usage Logs License Priority Groups Feature Re…" at bounding box center [546, 239] width 866 height 446
click at [309, 310] on div "License Usage Authorized Machines Usage Logs License Priority Groups Feature Re…" at bounding box center [546, 239] width 866 height 446
